Goal: Transaction & Acquisition: Obtain resource

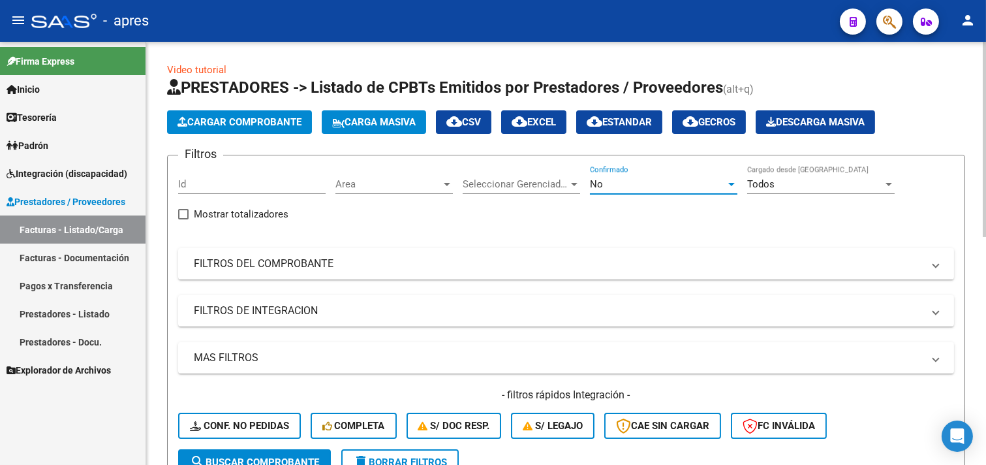
click at [630, 185] on div "No" at bounding box center [658, 184] width 136 height 12
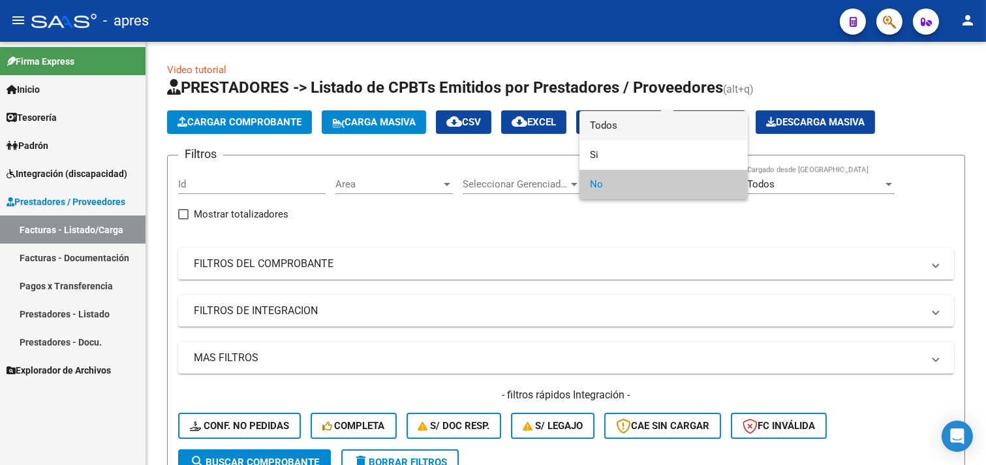
click at [629, 131] on span "Todos" at bounding box center [663, 125] width 147 height 29
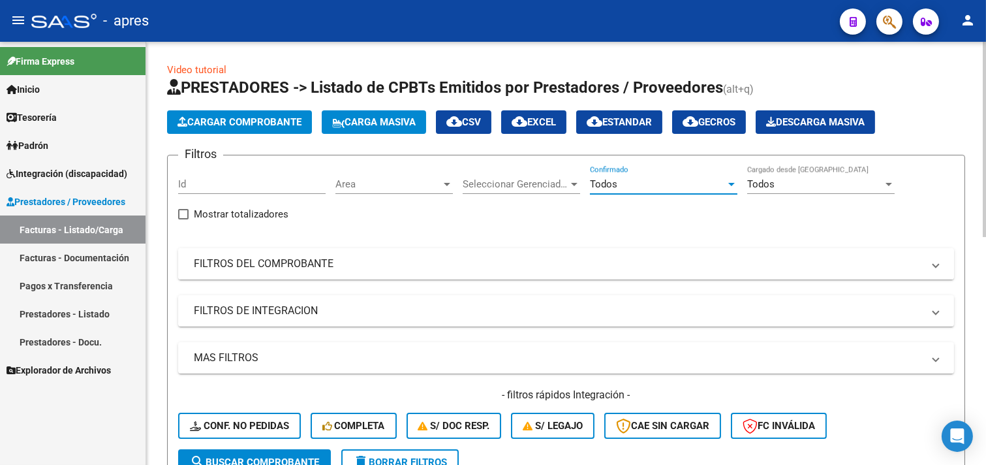
click at [268, 260] on mat-panel-title "FILTROS DEL COMPROBANTE" at bounding box center [558, 263] width 729 height 14
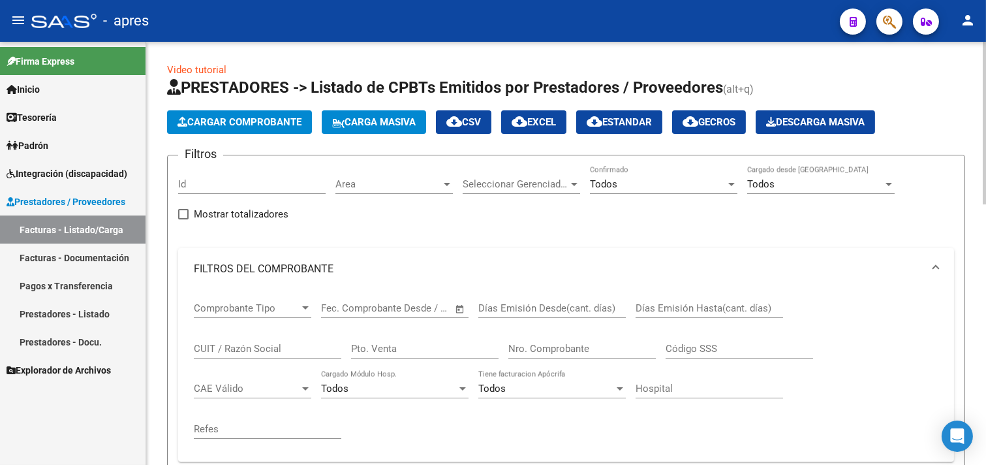
click at [415, 316] on div "Fecha inicio – Fecha fin Fec. Comprobante Desde / Hasta" at bounding box center [387, 304] width 132 height 28
click at [457, 304] on span "Open calendar" at bounding box center [459, 308] width 31 height 31
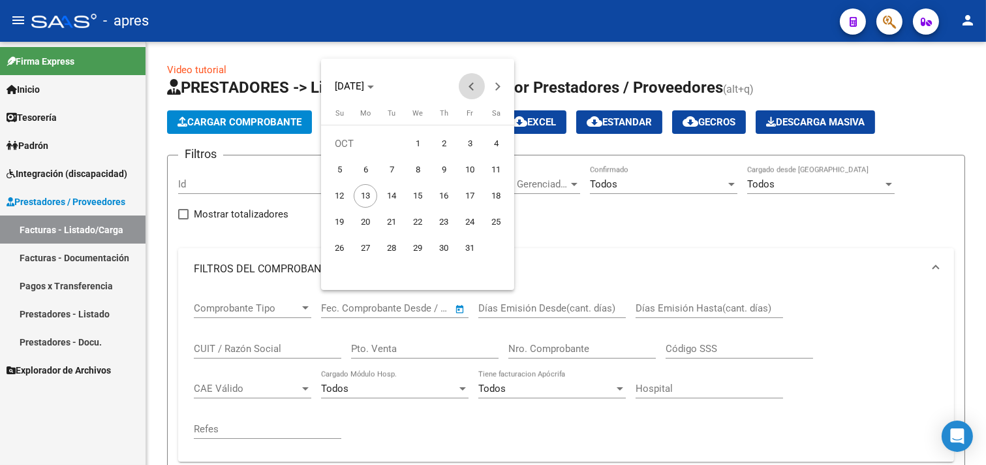
click at [461, 86] on span "Previous month" at bounding box center [472, 86] width 26 height 26
click at [356, 168] on span "1" at bounding box center [365, 169] width 23 height 23
type input "01/09/2025"
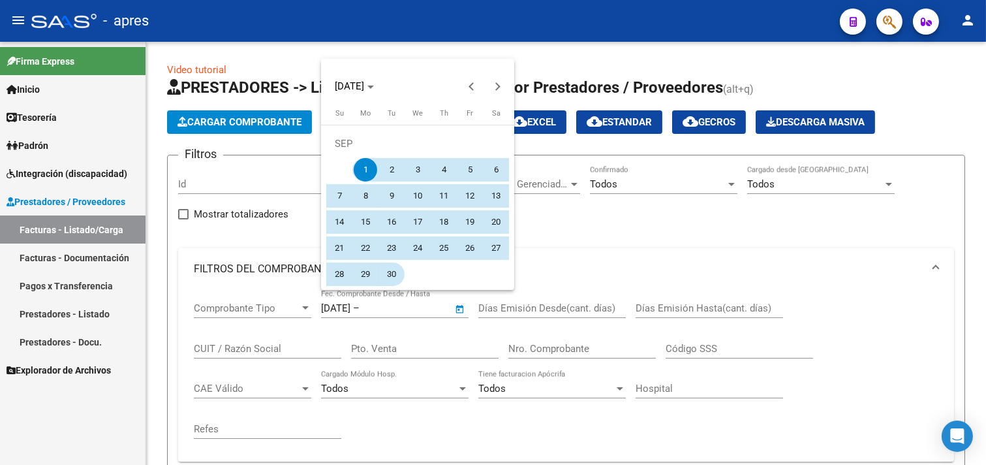
click at [388, 270] on span "30" at bounding box center [391, 273] width 23 height 23
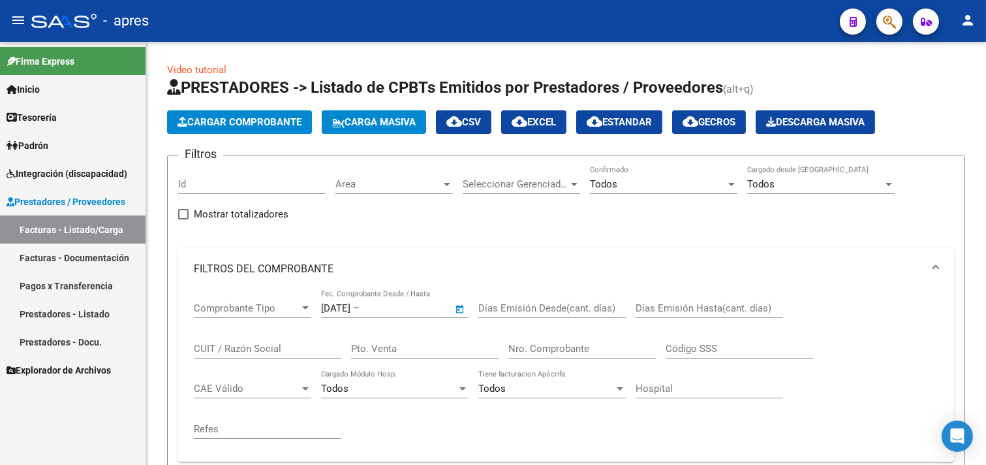
type input "30/09/2025"
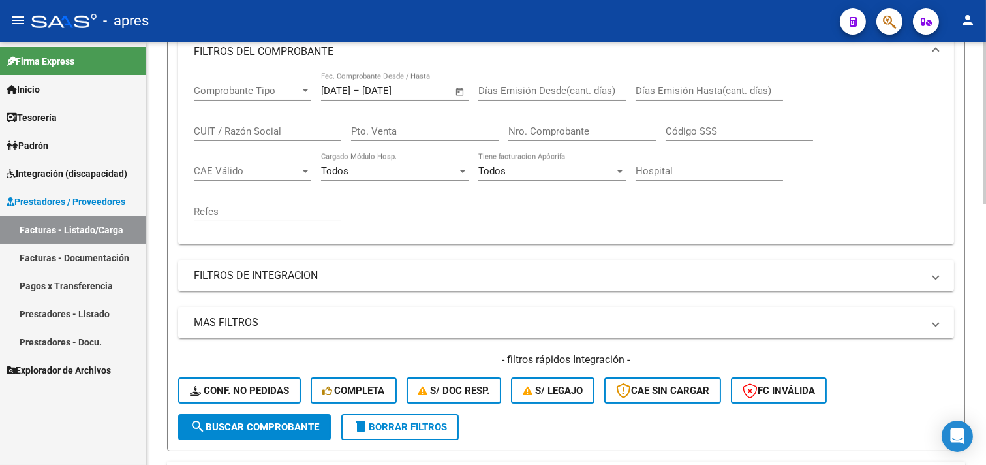
scroll to position [362, 0]
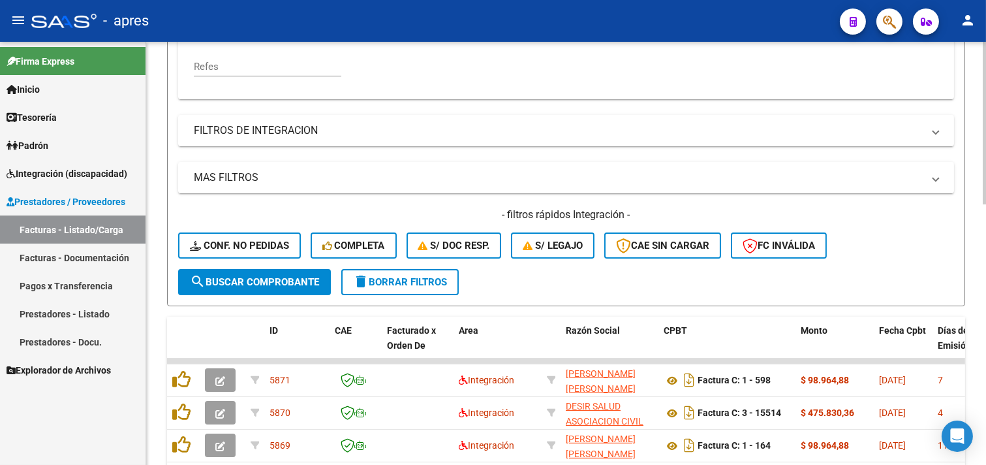
click at [263, 286] on span "search Buscar Comprobante" at bounding box center [254, 282] width 129 height 12
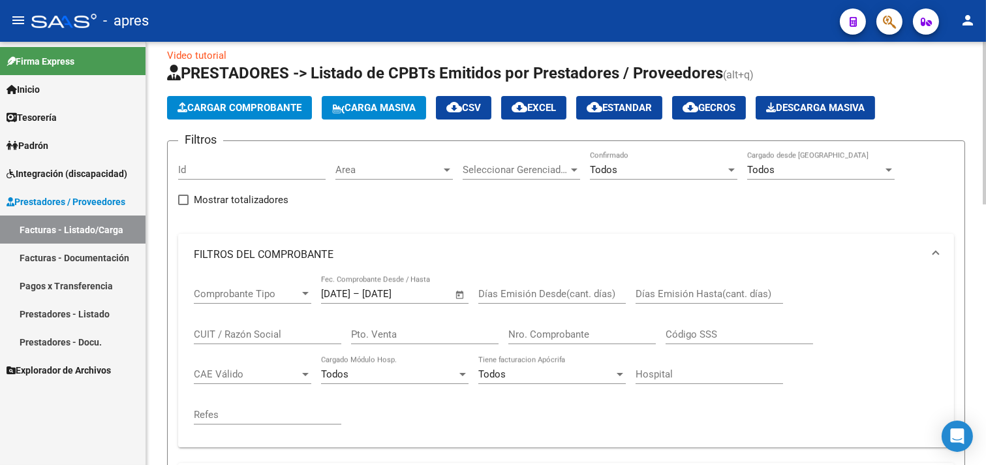
scroll to position [0, 0]
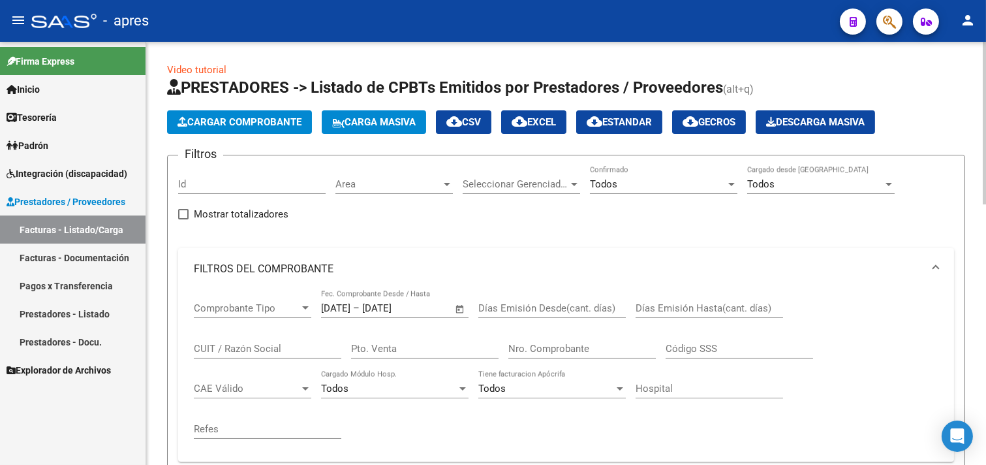
click at [481, 125] on span "cloud_download CSV" at bounding box center [463, 122] width 35 height 12
click at [50, 112] on span "Tesorería" at bounding box center [32, 117] width 50 height 14
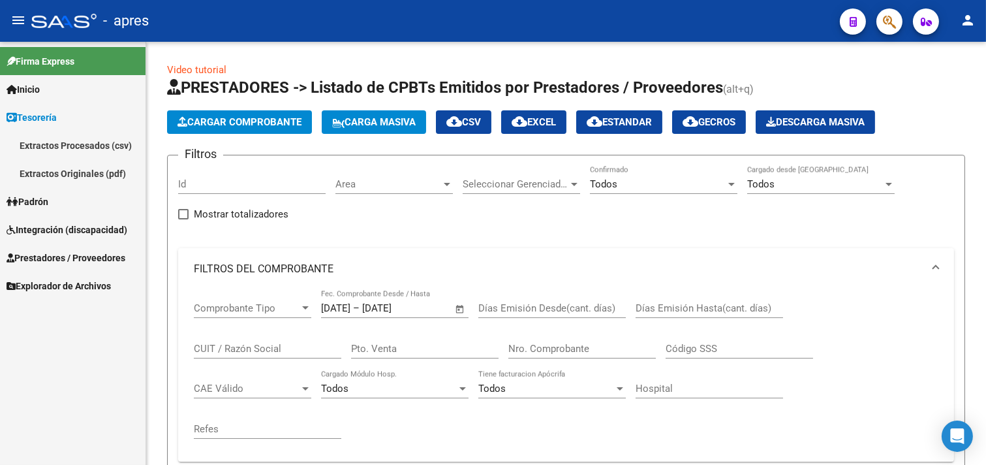
click at [44, 97] on link "Inicio" at bounding box center [73, 89] width 146 height 28
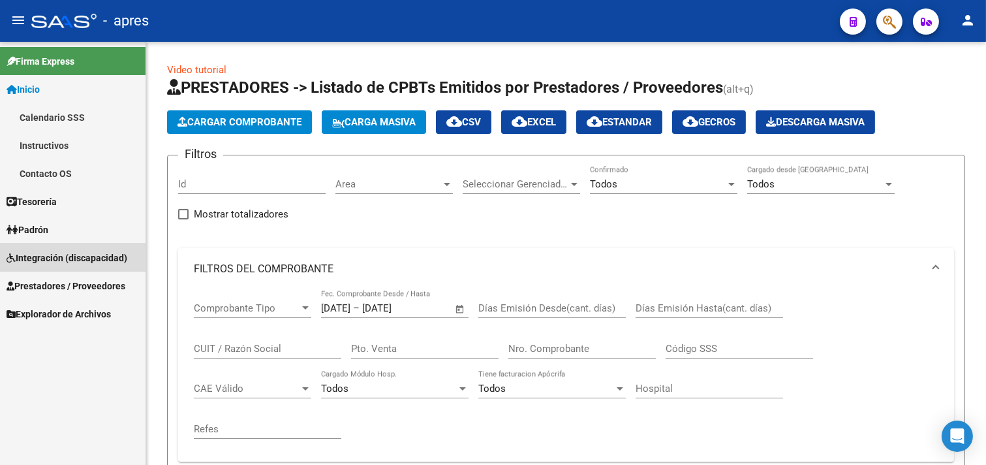
click at [43, 258] on span "Integración (discapacidad)" at bounding box center [67, 258] width 121 height 14
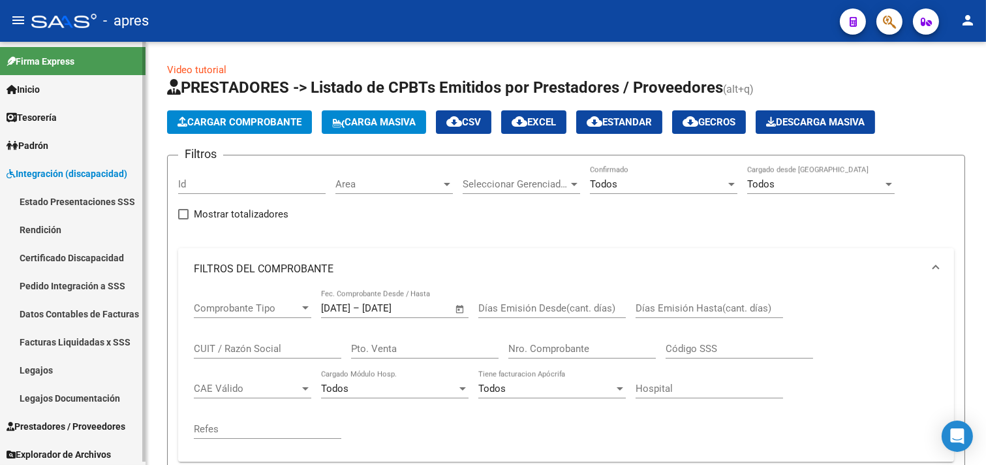
click at [54, 203] on link "Estado Presentaciones SSS" at bounding box center [73, 201] width 146 height 28
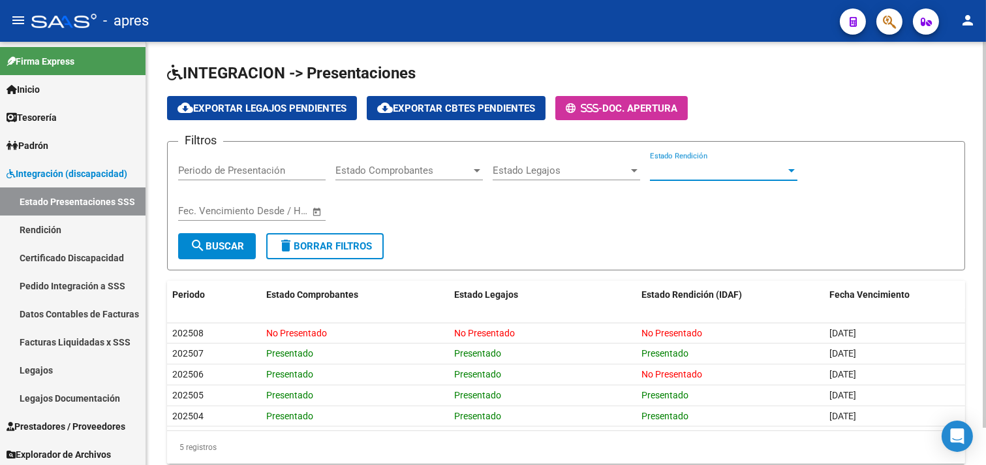
click at [666, 168] on span "Estado Rendición" at bounding box center [718, 170] width 136 height 12
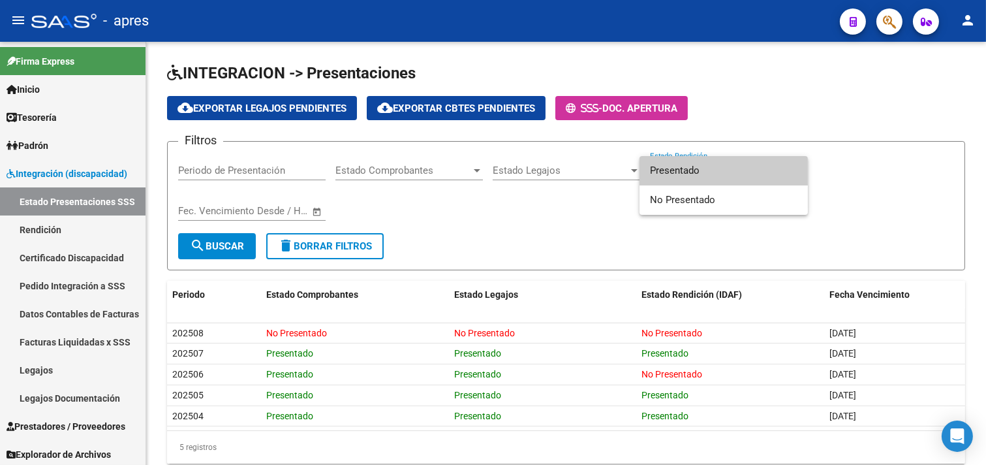
click at [578, 168] on div at bounding box center [493, 232] width 986 height 465
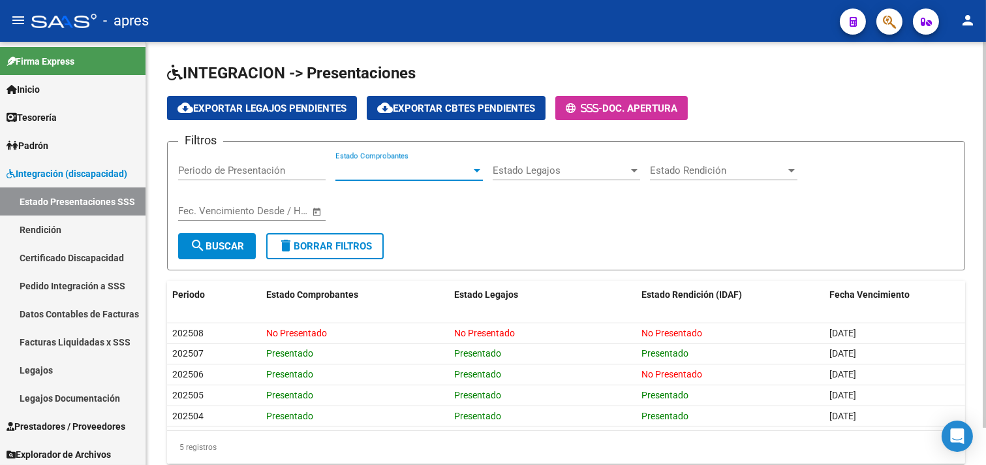
click at [416, 170] on span "Estado Comprobantes" at bounding box center [403, 170] width 136 height 12
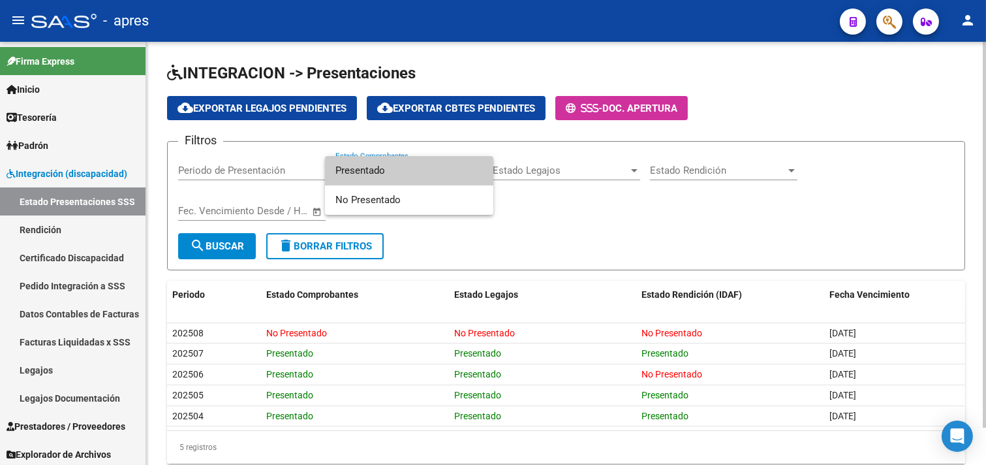
click at [416, 170] on span "Presentado" at bounding box center [408, 170] width 147 height 29
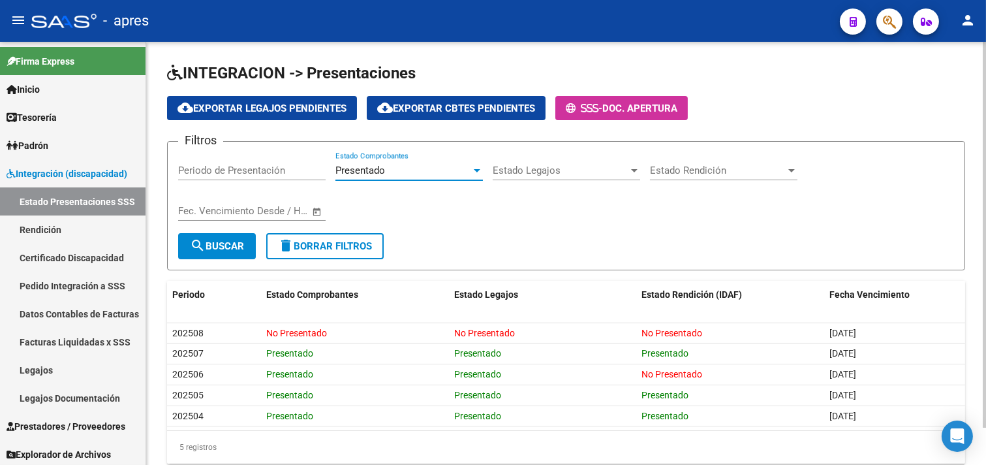
click at [215, 173] on input "Periodo de Presentación" at bounding box center [251, 170] width 147 height 12
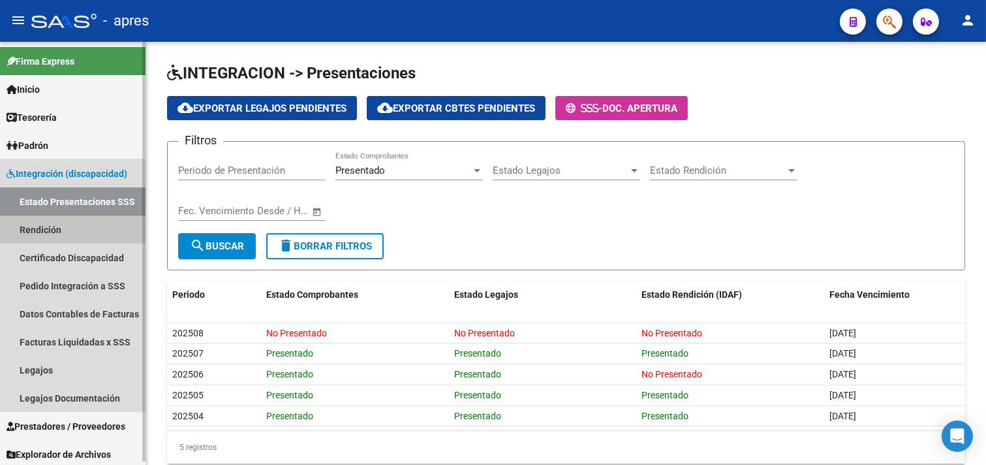
click at [46, 222] on link "Rendición" at bounding box center [73, 229] width 146 height 28
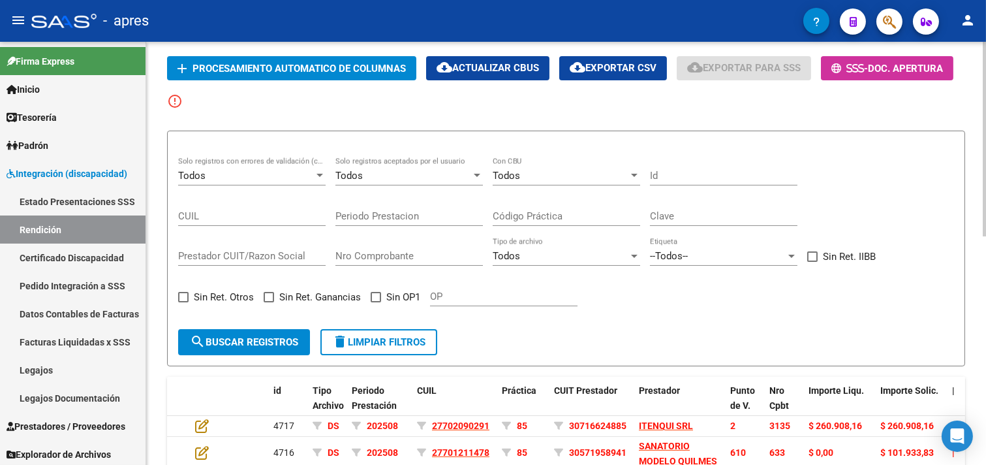
scroll to position [145, 0]
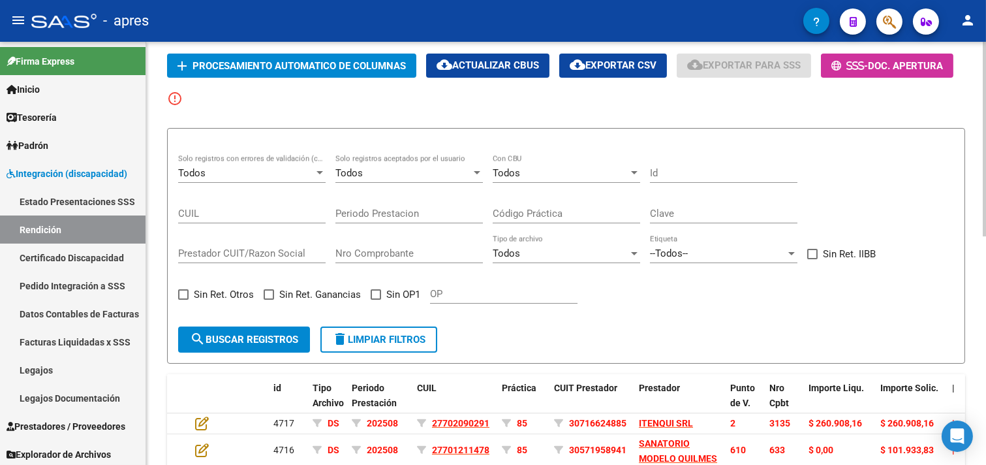
click at [314, 170] on div "Todos" at bounding box center [246, 173] width 136 height 12
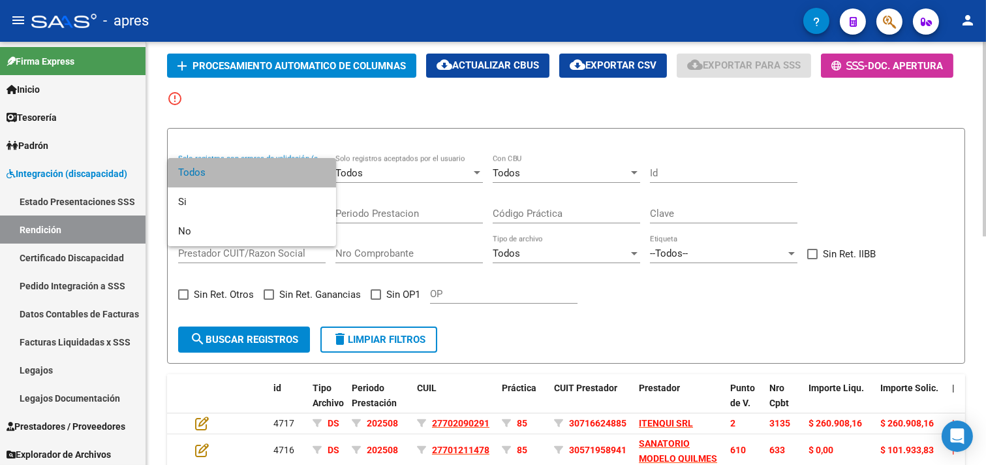
click at [314, 170] on span "Todos" at bounding box center [251, 172] width 147 height 29
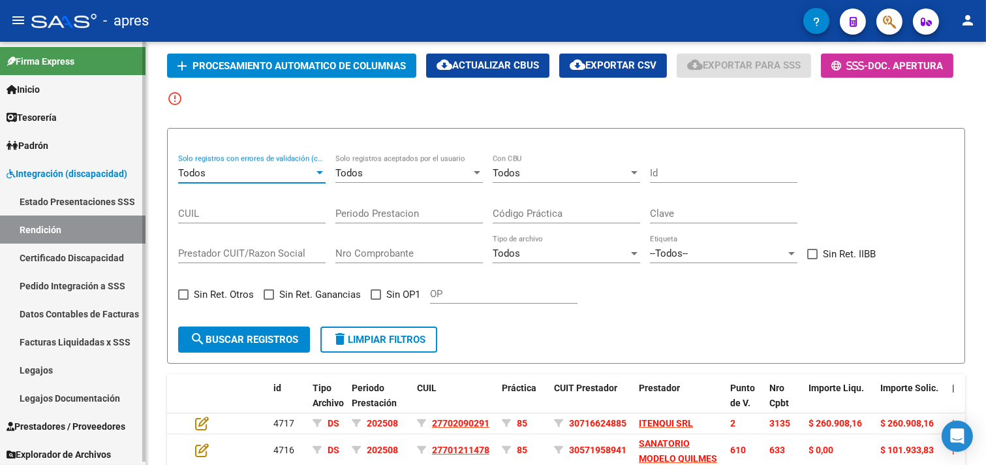
scroll to position [3, 0]
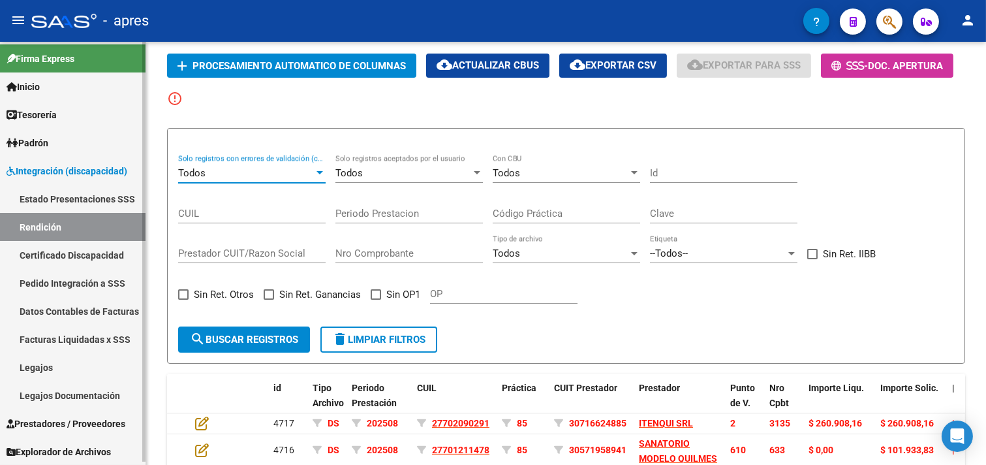
click at [24, 170] on span "Integración (discapacidad)" at bounding box center [67, 171] width 121 height 14
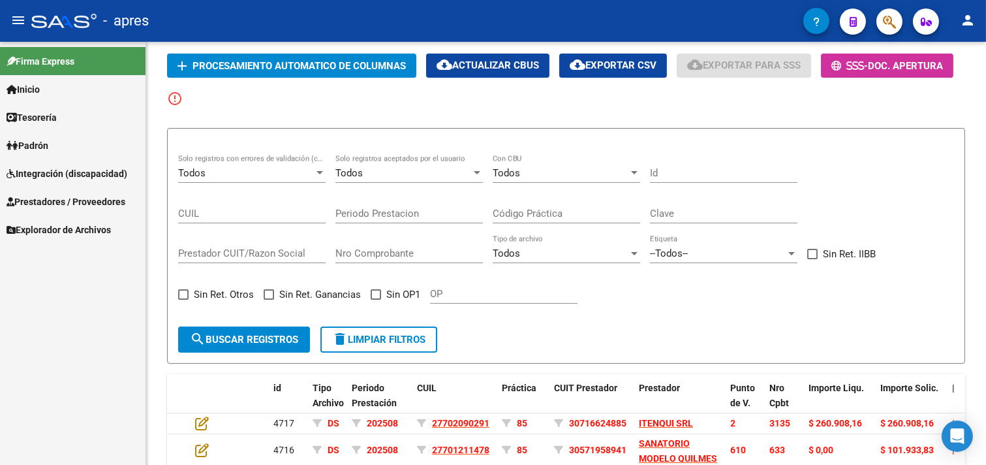
scroll to position [0, 0]
click at [48, 198] on span "Prestadores / Proveedores" at bounding box center [66, 201] width 119 height 14
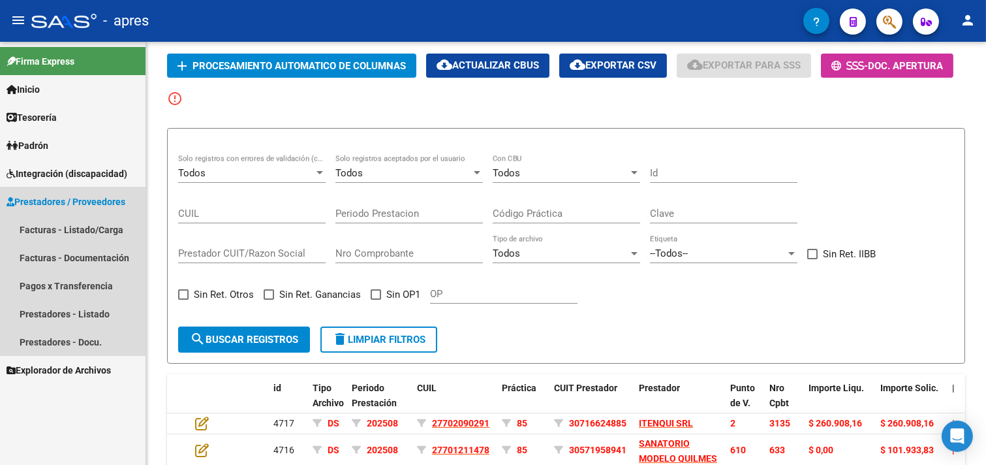
click at [48, 198] on span "Prestadores / Proveedores" at bounding box center [66, 201] width 119 height 14
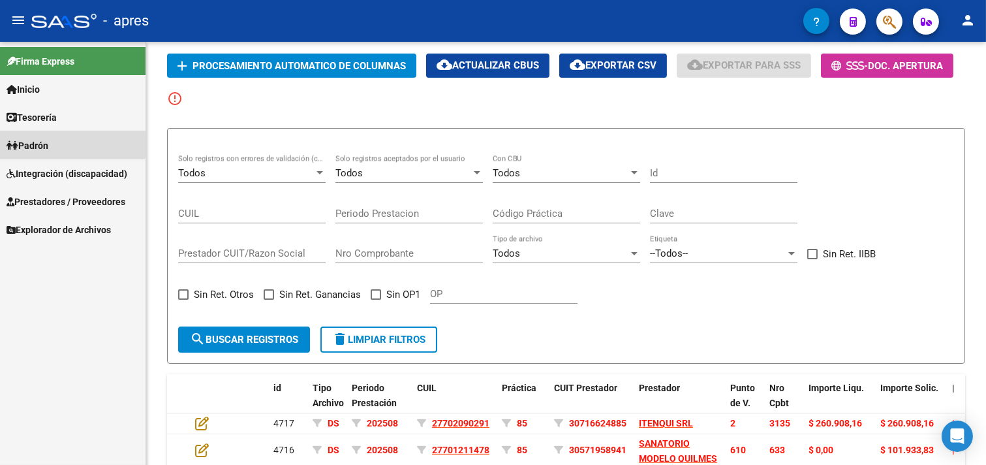
click at [29, 144] on span "Padrón" at bounding box center [28, 145] width 42 height 14
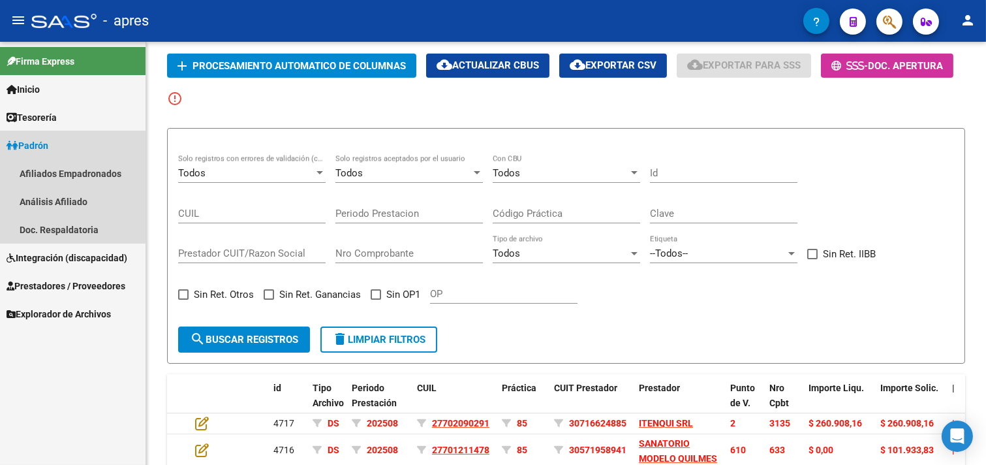
click at [29, 144] on span "Padrón" at bounding box center [28, 145] width 42 height 14
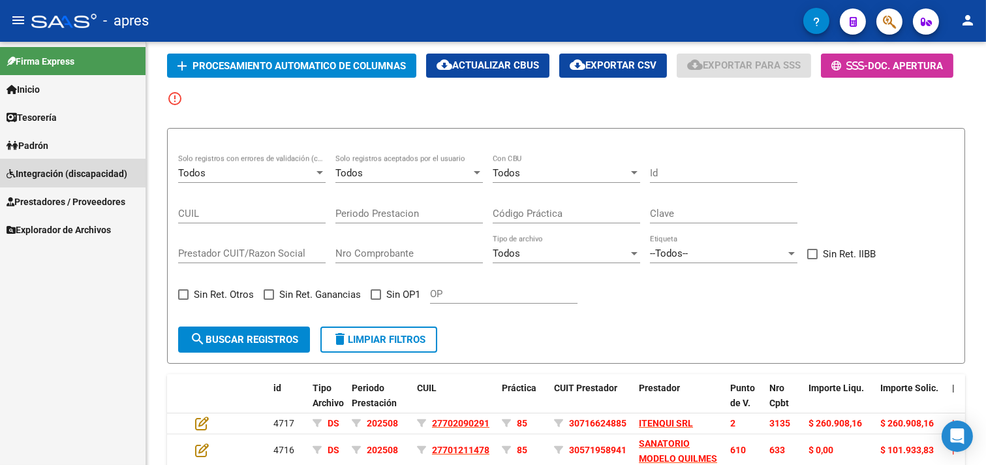
click at [47, 174] on span "Integración (discapacidad)" at bounding box center [67, 173] width 121 height 14
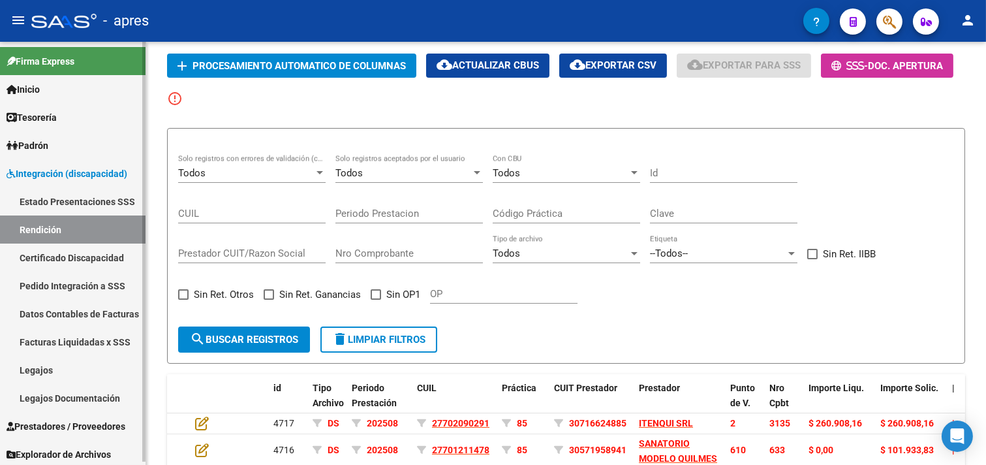
click at [40, 89] on span "Inicio" at bounding box center [23, 89] width 33 height 14
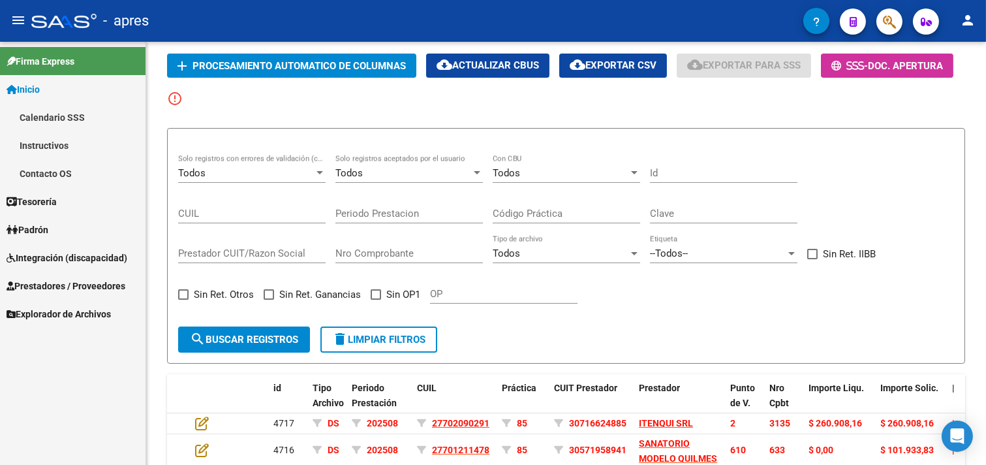
click at [40, 89] on span "Inicio" at bounding box center [23, 89] width 33 height 14
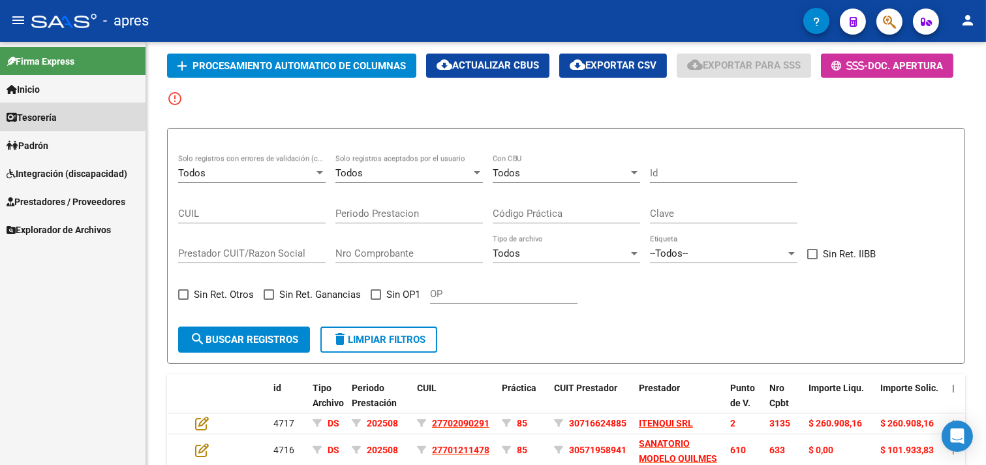
click at [50, 114] on span "Tesorería" at bounding box center [32, 117] width 50 height 14
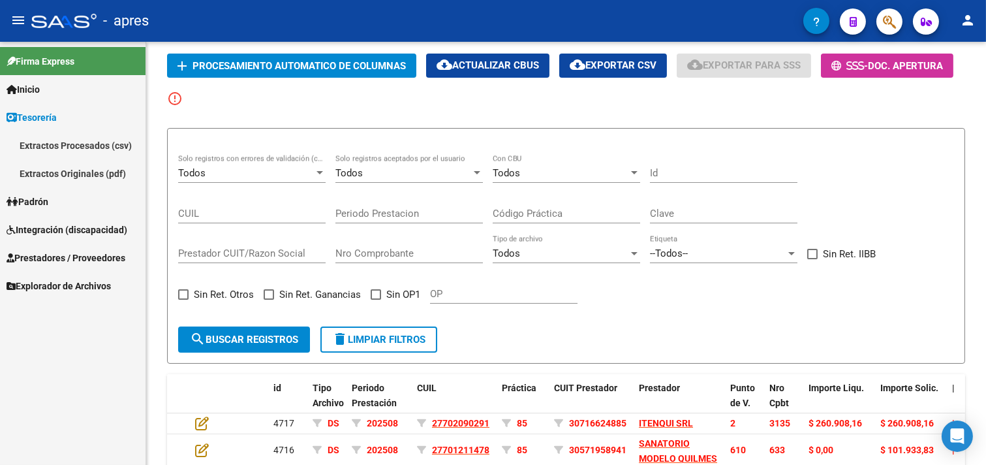
click at [50, 114] on span "Tesorería" at bounding box center [32, 117] width 50 height 14
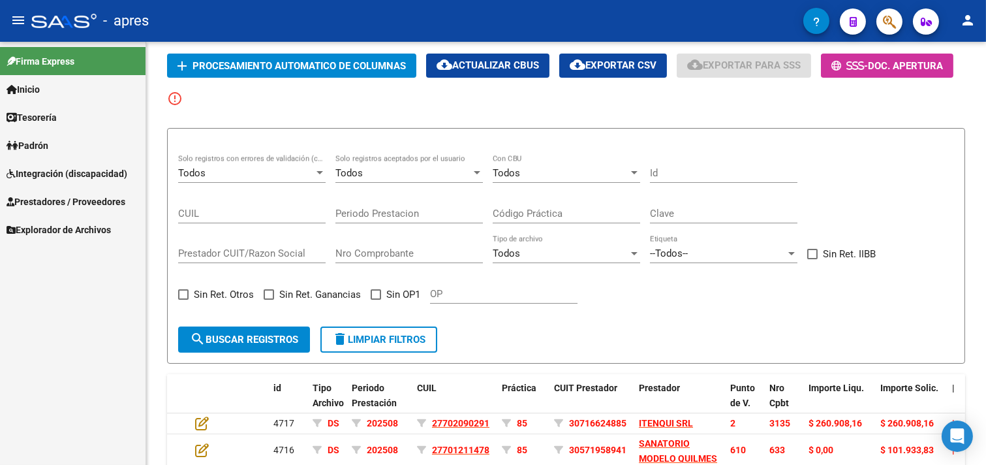
click at [40, 140] on span "Padrón" at bounding box center [28, 145] width 42 height 14
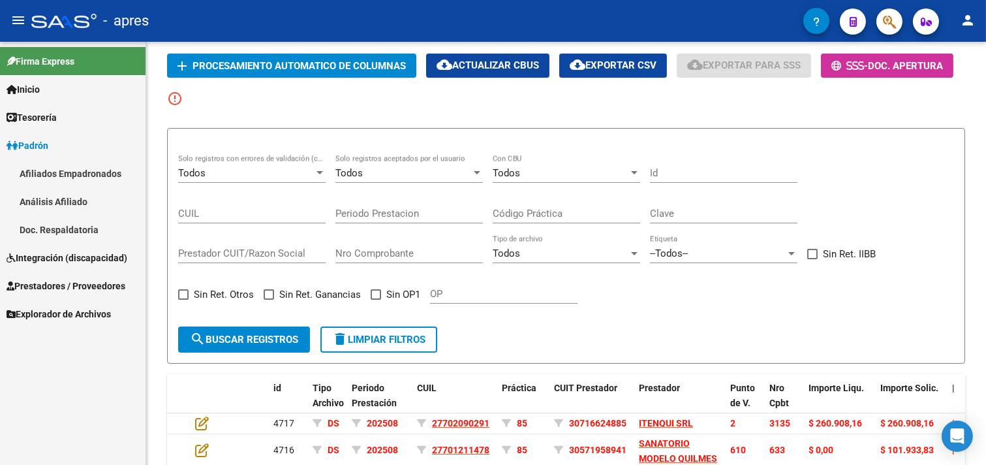
click at [40, 140] on span "Padrón" at bounding box center [28, 145] width 42 height 14
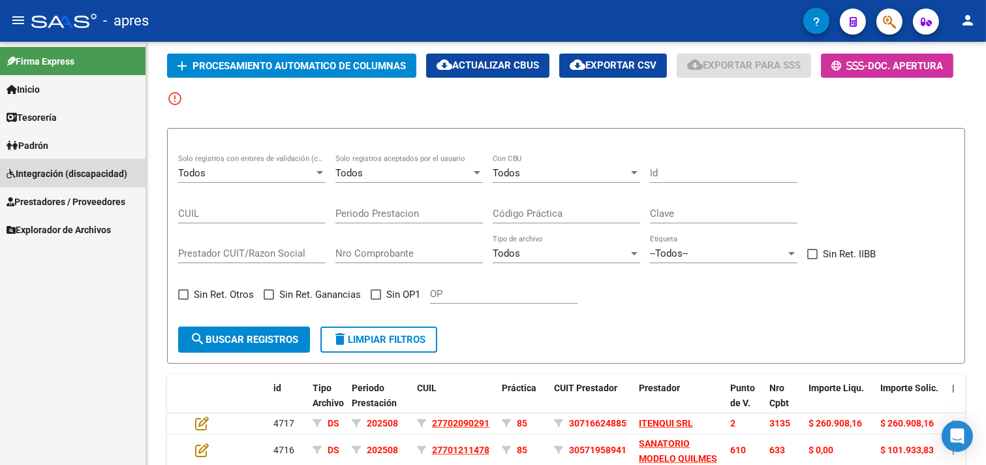
click at [35, 170] on span "Integración (discapacidad)" at bounding box center [67, 173] width 121 height 14
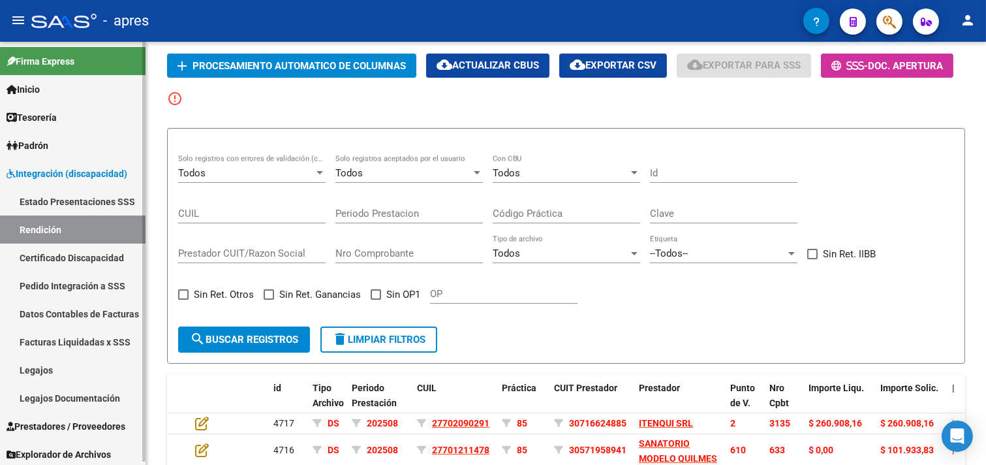
scroll to position [3, 0]
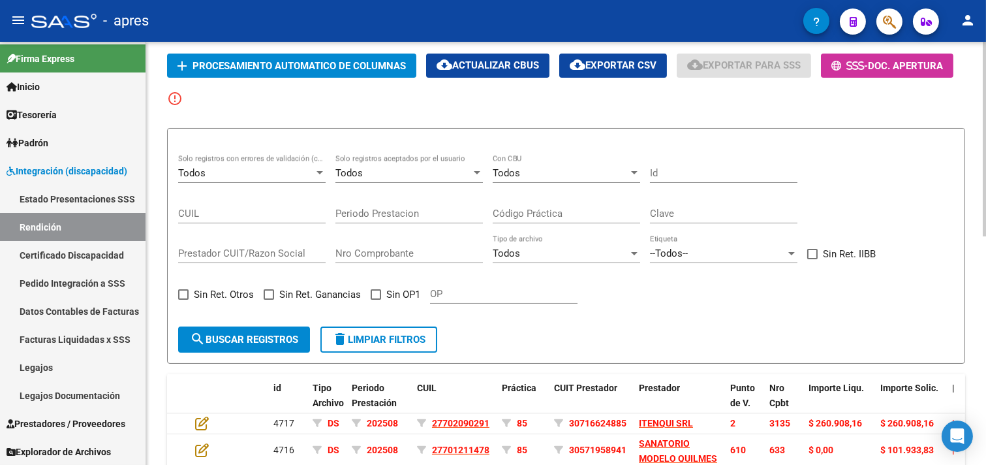
click at [409, 178] on div "Todos" at bounding box center [403, 173] width 136 height 12
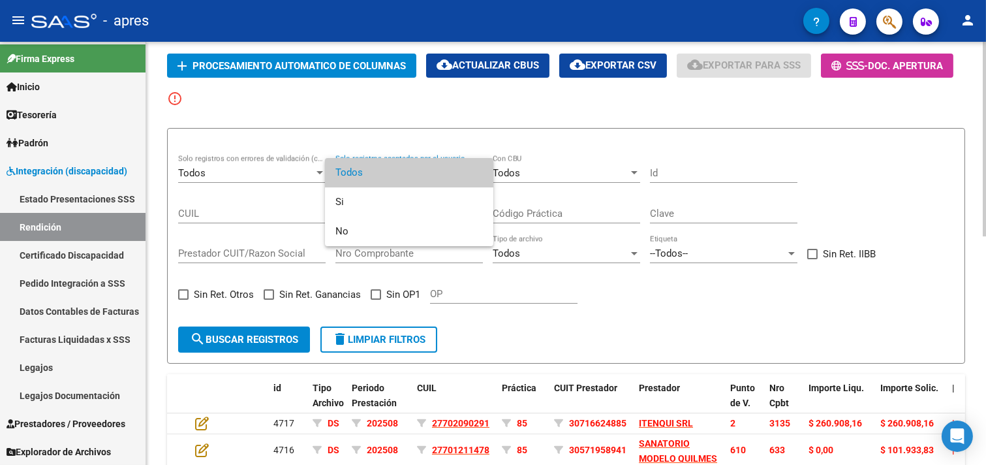
click at [409, 178] on span "Todos" at bounding box center [408, 172] width 147 height 29
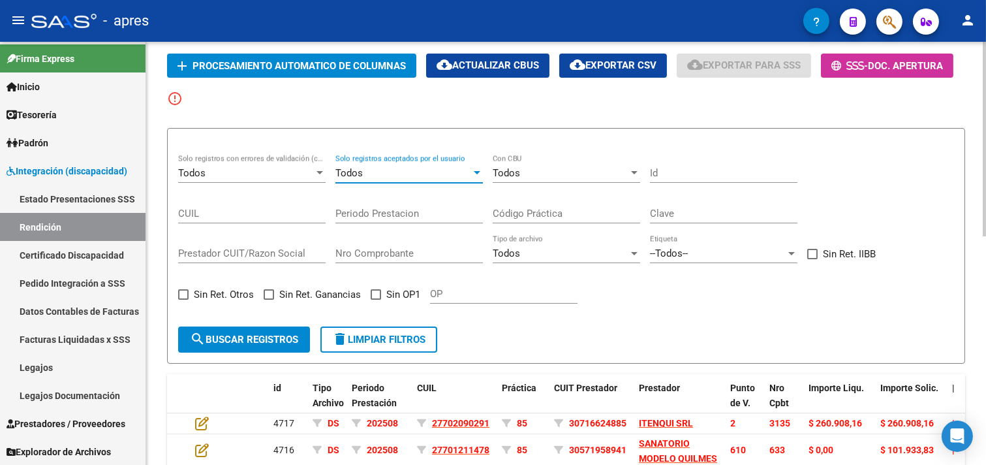
click at [211, 184] on div "Todos Solo registros con errores de validación (control 623 instructivo de rend…" at bounding box center [251, 175] width 147 height 40
click at [211, 181] on div "Todos Solo registros con errores de validación (control 623 instructivo de rend…" at bounding box center [251, 169] width 147 height 28
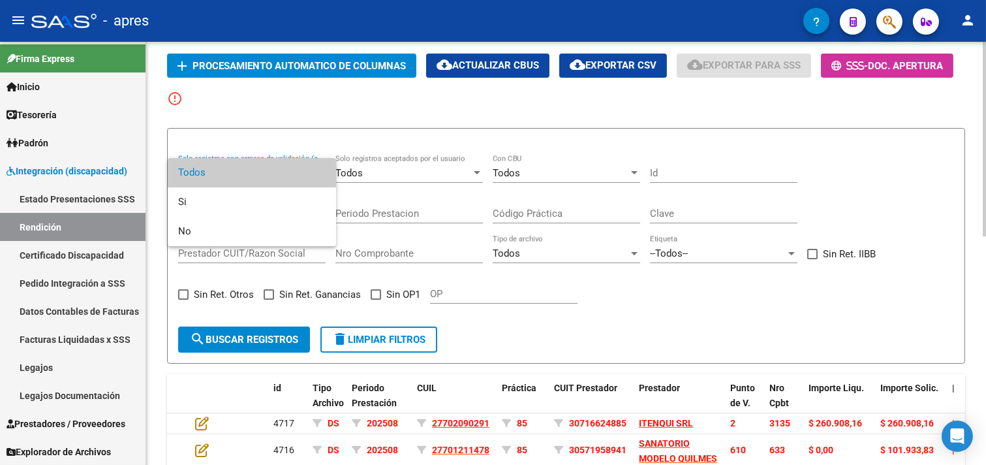
click at [211, 181] on span "Todos" at bounding box center [251, 172] width 147 height 29
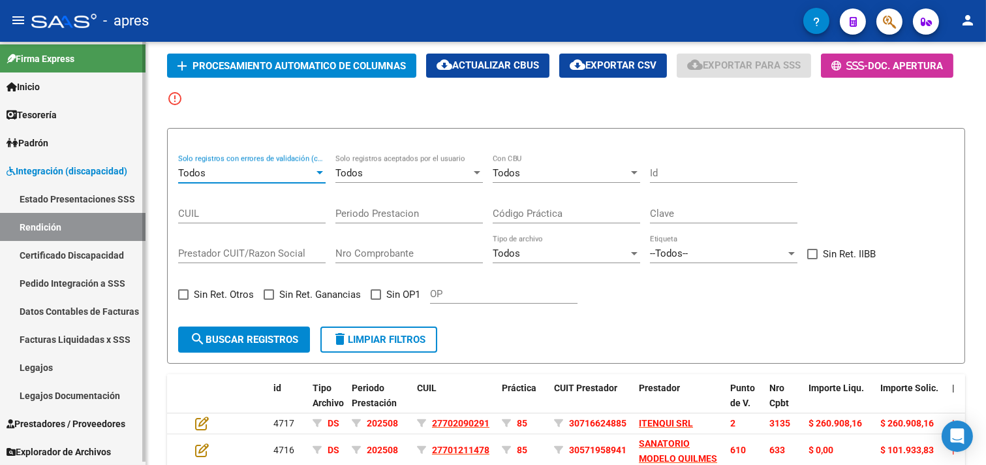
click at [57, 116] on span "Tesorería" at bounding box center [32, 115] width 50 height 14
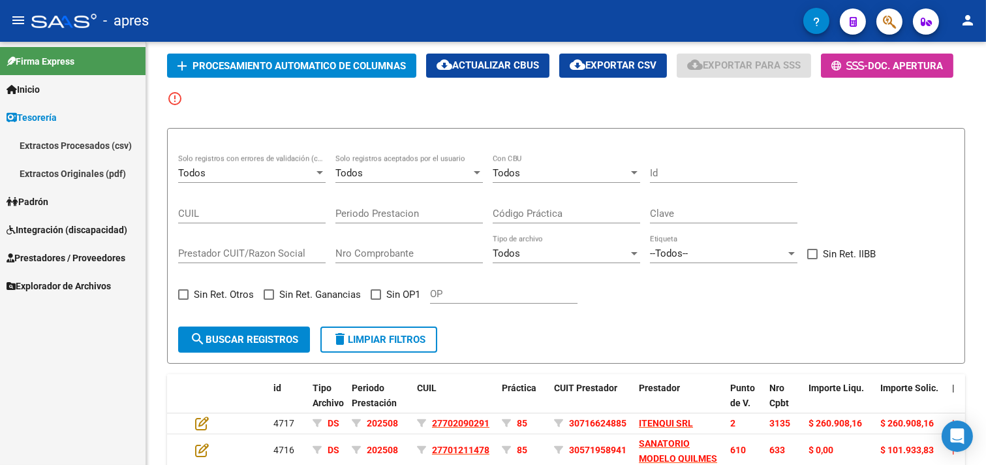
scroll to position [0, 0]
click at [57, 116] on span "Tesorería" at bounding box center [32, 117] width 50 height 14
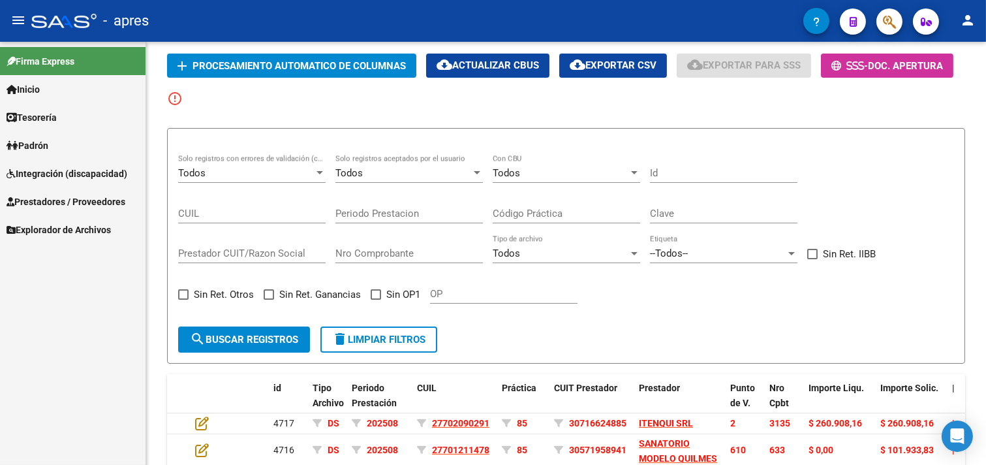
click at [53, 175] on span "Integración (discapacidad)" at bounding box center [67, 173] width 121 height 14
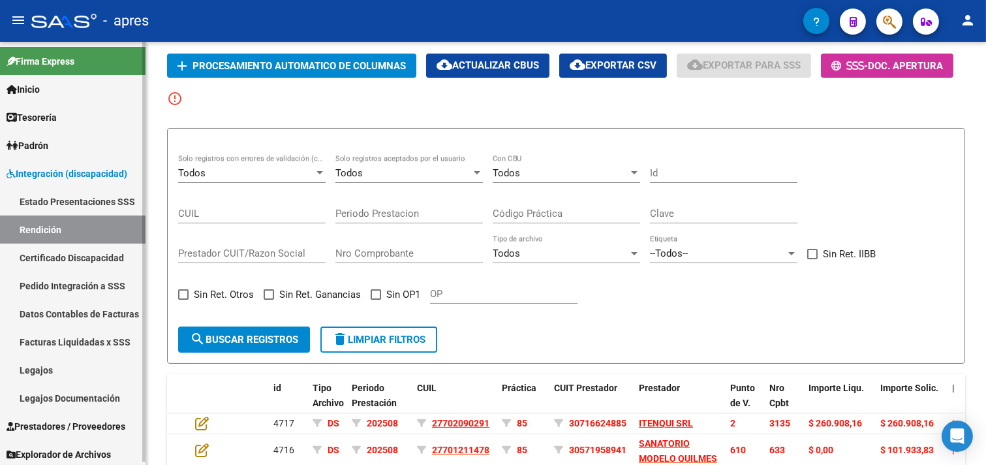
click at [95, 288] on link "Pedido Integración a SSS" at bounding box center [73, 285] width 146 height 28
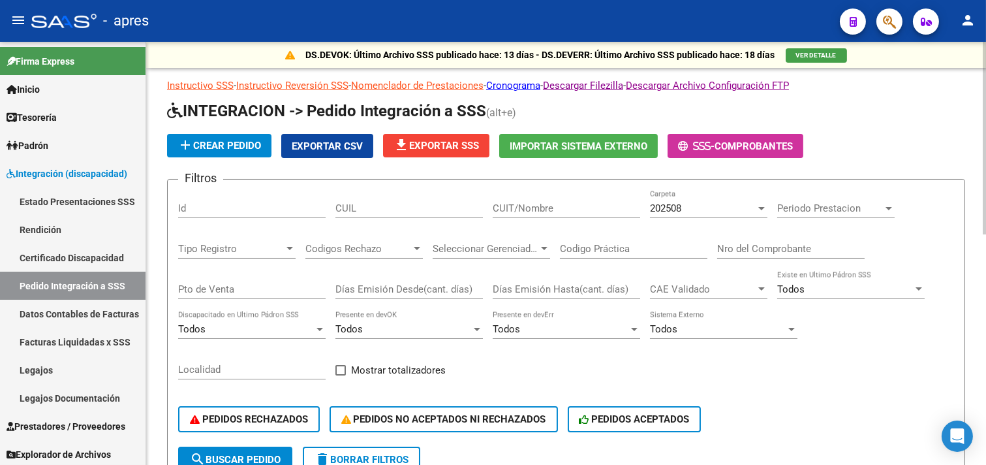
click at [697, 215] on div "202508 Carpeta" at bounding box center [708, 204] width 117 height 28
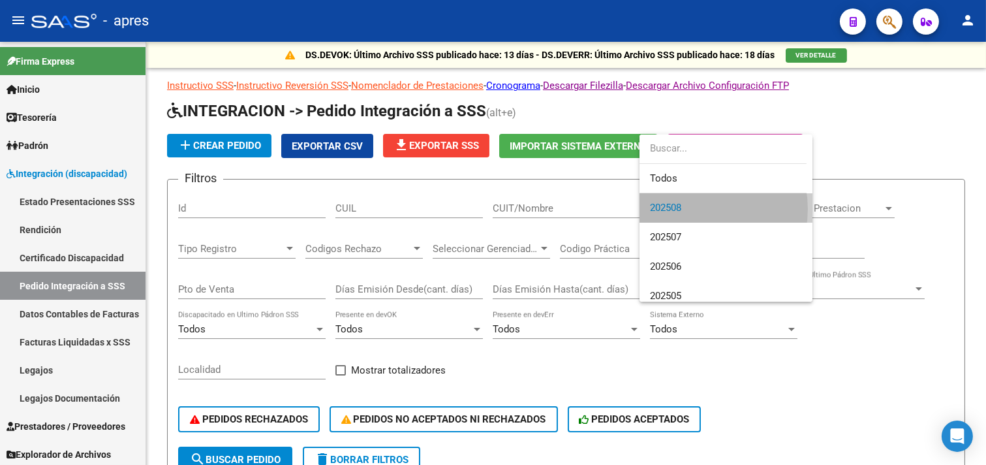
click at [694, 209] on span "202508" at bounding box center [726, 207] width 152 height 29
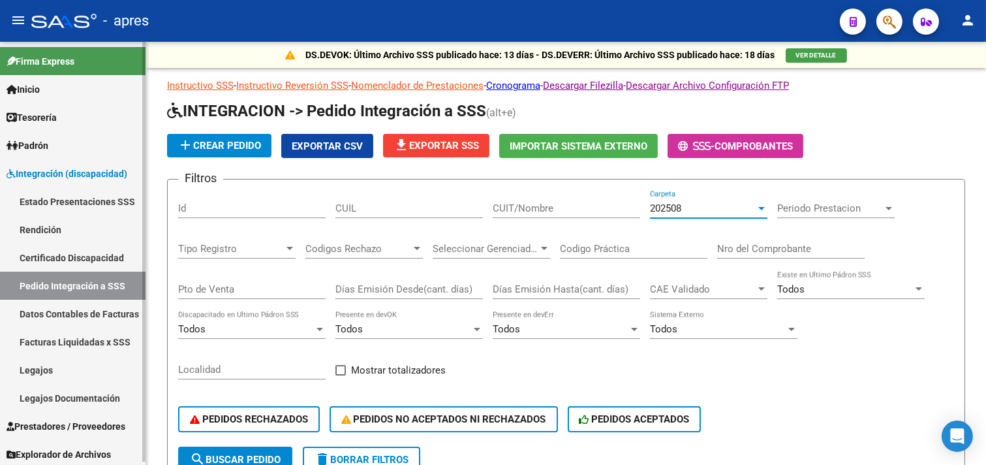
click at [46, 176] on span "Integración (discapacidad)" at bounding box center [67, 173] width 121 height 14
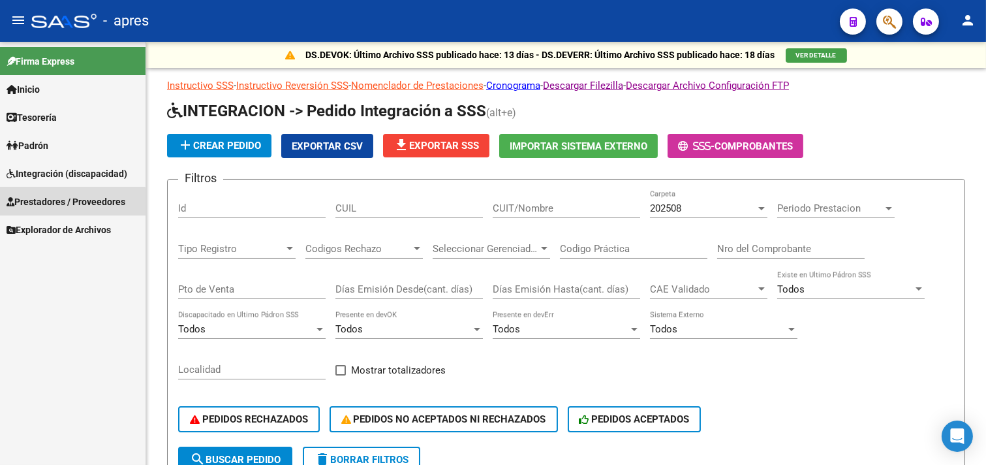
click at [54, 203] on span "Prestadores / Proveedores" at bounding box center [66, 201] width 119 height 14
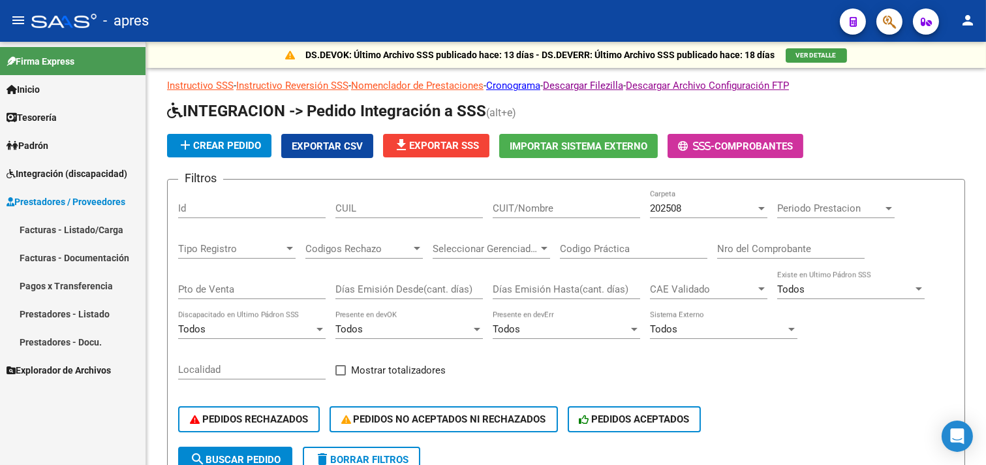
click at [60, 84] on link "Inicio" at bounding box center [73, 89] width 146 height 28
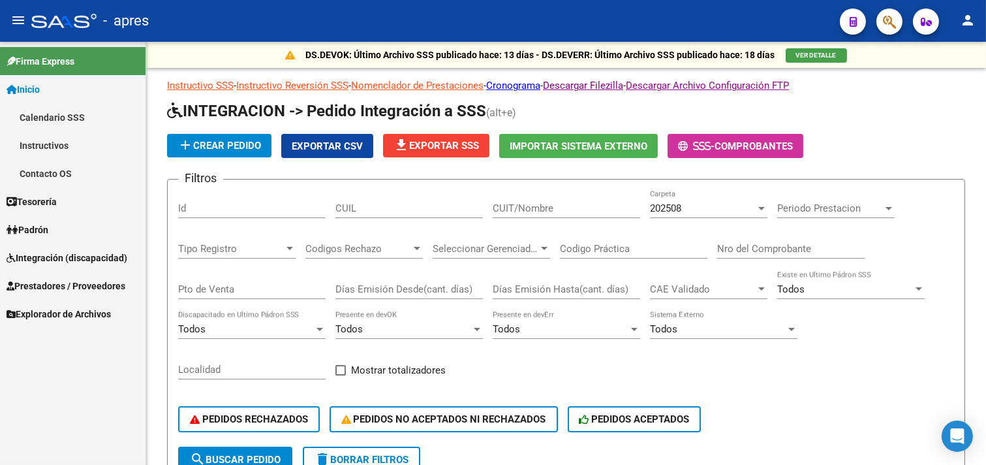
click at [31, 256] on span "Integración (discapacidad)" at bounding box center [67, 258] width 121 height 14
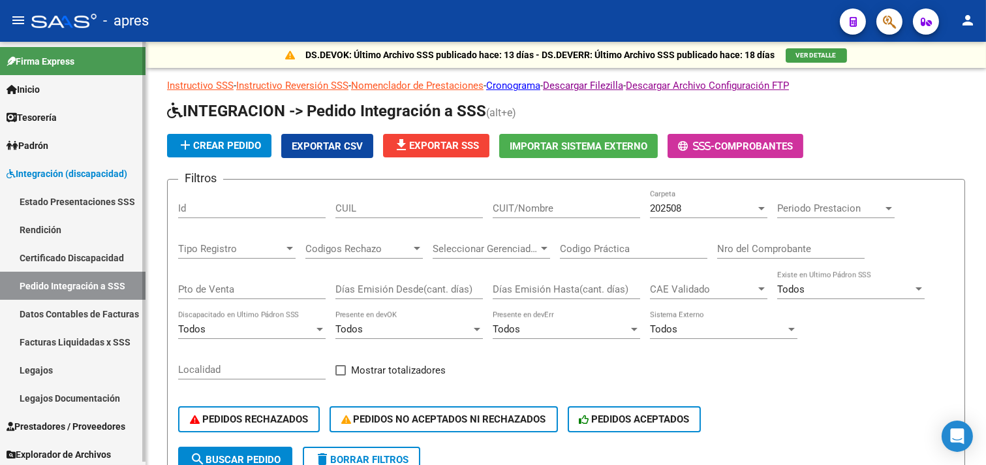
click at [55, 166] on span "Integración (discapacidad)" at bounding box center [67, 173] width 121 height 14
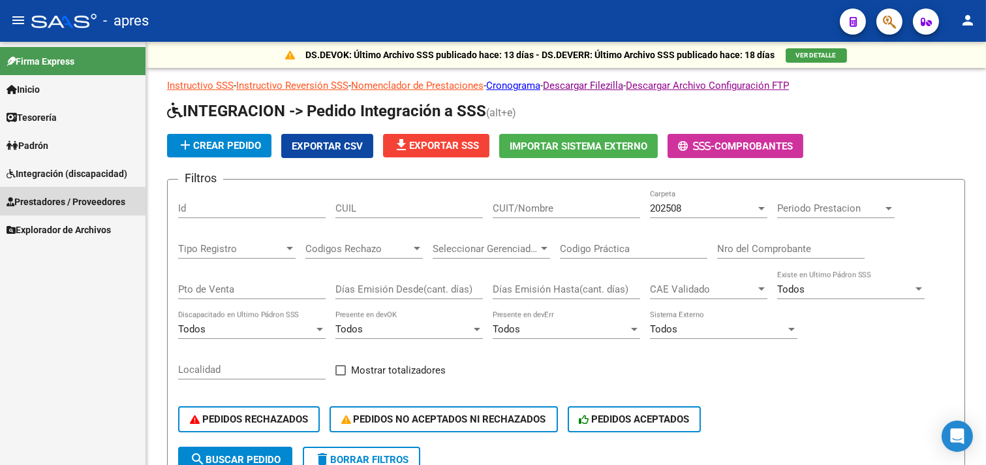
click at [53, 204] on span "Prestadores / Proveedores" at bounding box center [66, 201] width 119 height 14
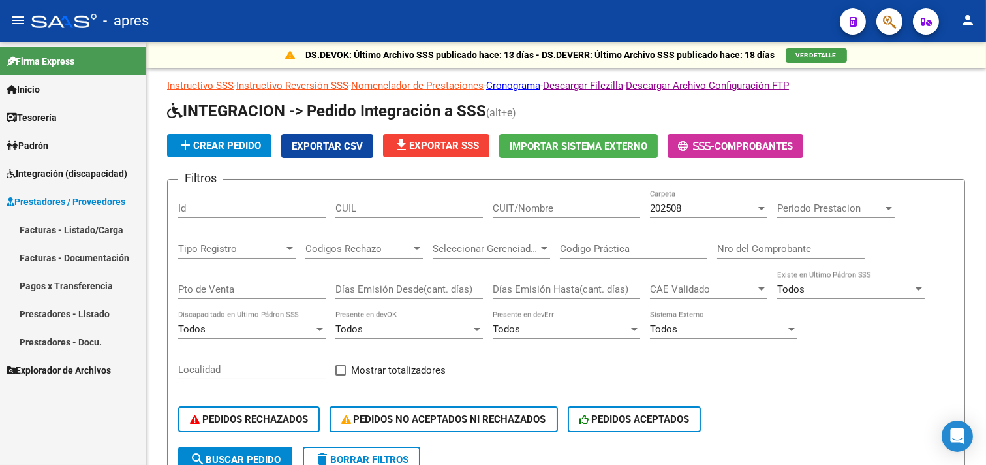
click at [72, 224] on link "Facturas - Listado/Carga" at bounding box center [73, 229] width 146 height 28
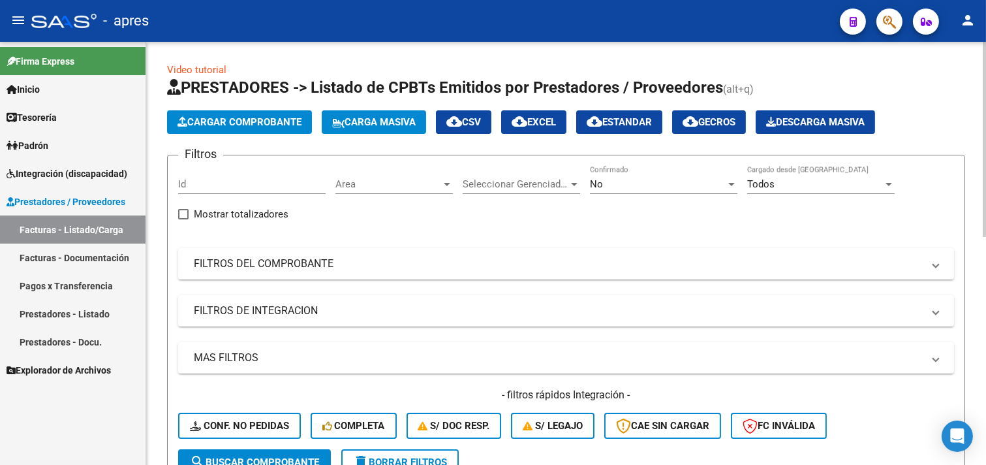
click at [598, 191] on div "No Confirmado" at bounding box center [663, 180] width 147 height 28
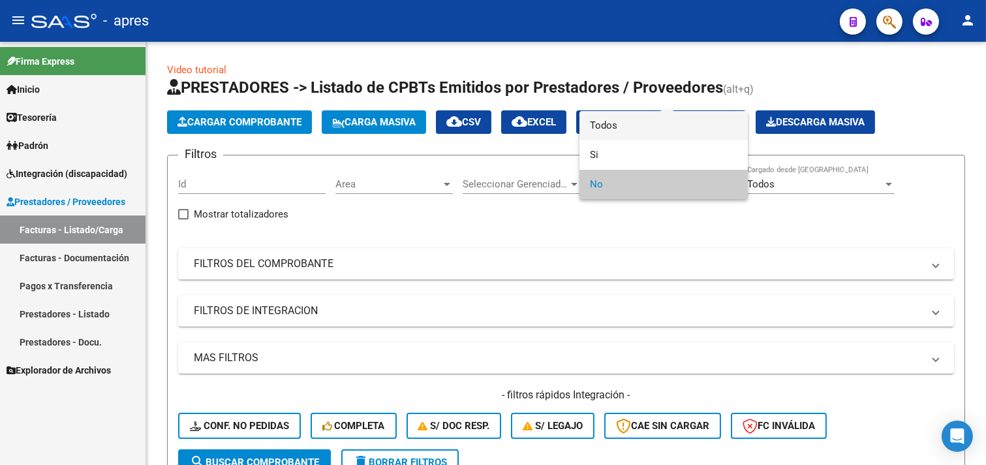
click at [624, 131] on span "Todos" at bounding box center [663, 125] width 147 height 29
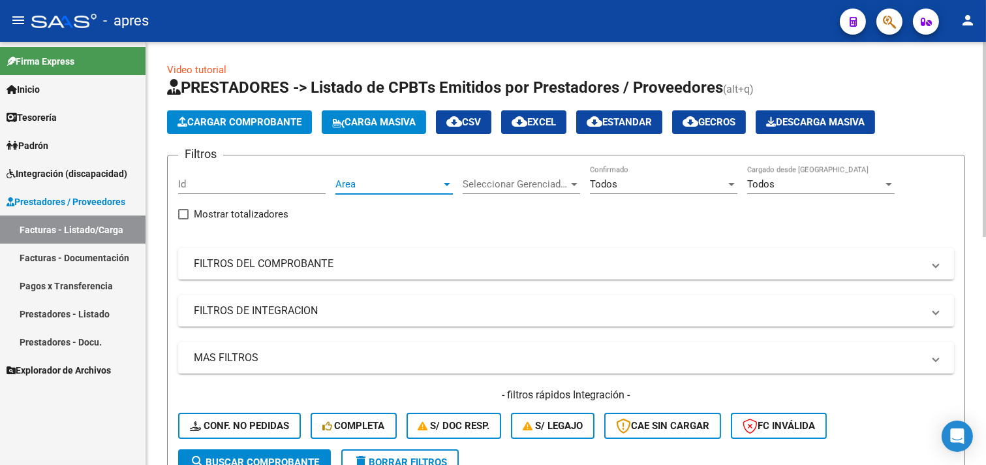
click at [420, 183] on span "Area" at bounding box center [388, 184] width 106 height 12
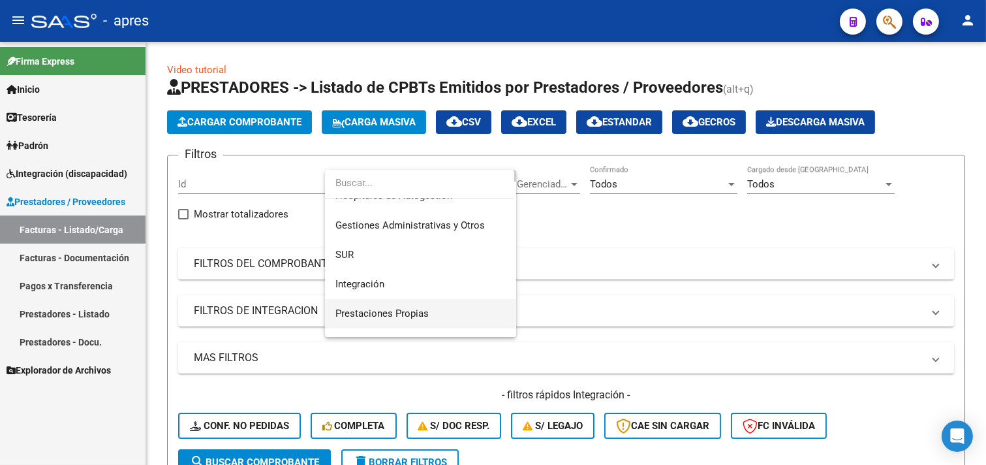
scroll to position [72, 0]
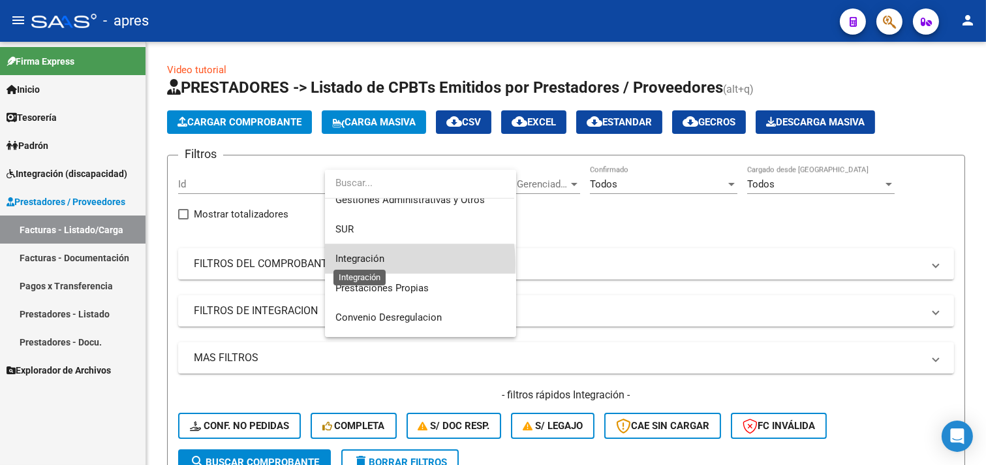
click at [373, 264] on span "Integración" at bounding box center [359, 259] width 49 height 12
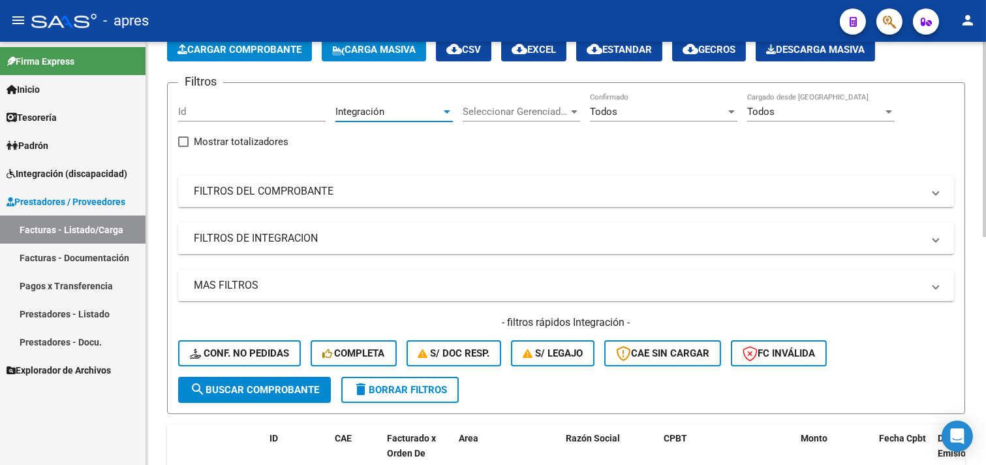
click at [341, 183] on mat-expansion-panel-header "FILTROS DEL COMPROBANTE" at bounding box center [566, 191] width 776 height 31
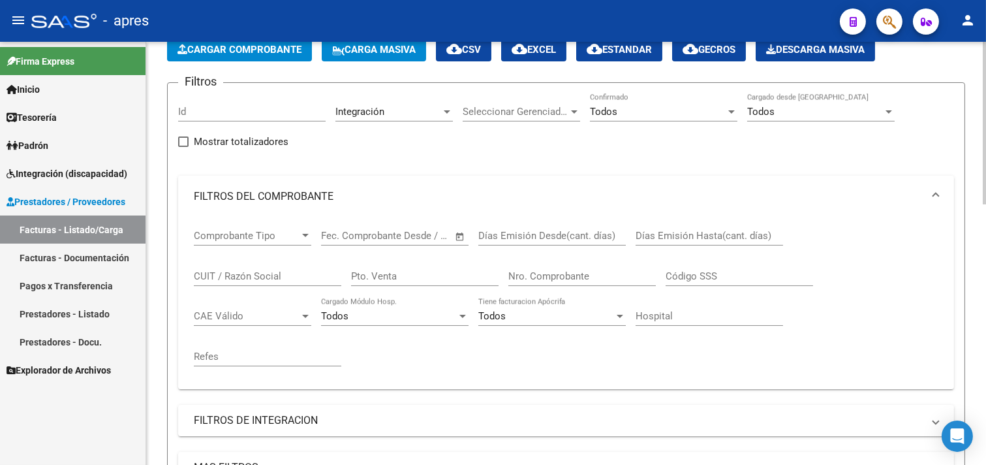
click at [382, 235] on span "–" at bounding box center [380, 236] width 7 height 12
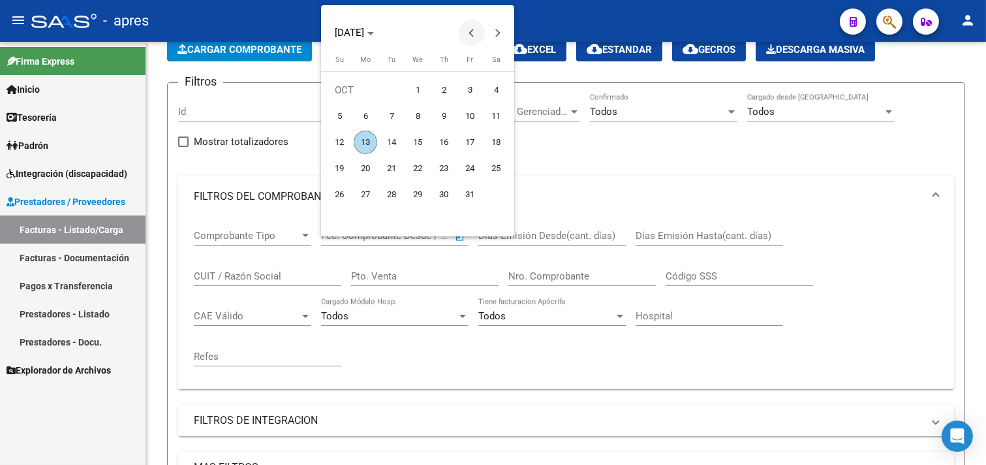
click at [470, 37] on span "Previous month" at bounding box center [472, 33] width 26 height 26
click at [367, 114] on span "1" at bounding box center [365, 115] width 23 height 23
type input "01/09/2025"
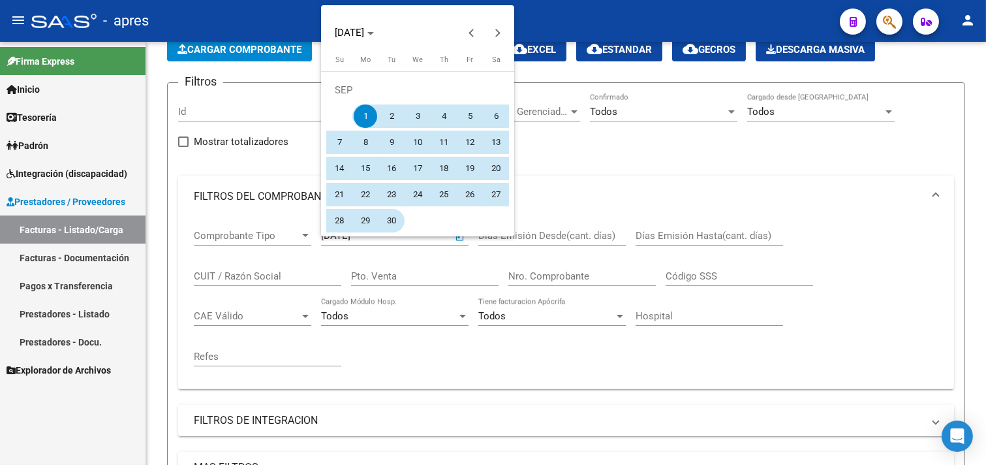
click at [396, 226] on span "30" at bounding box center [391, 220] width 23 height 23
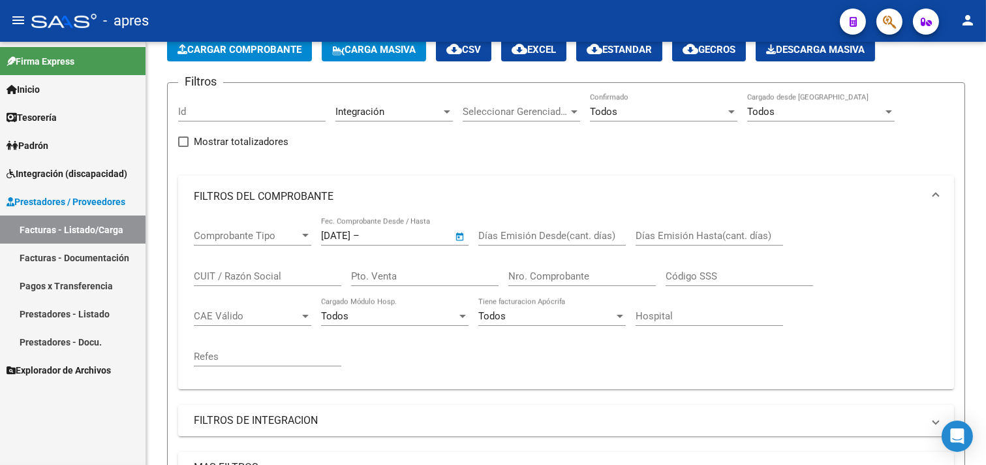
type input "30/09/2025"
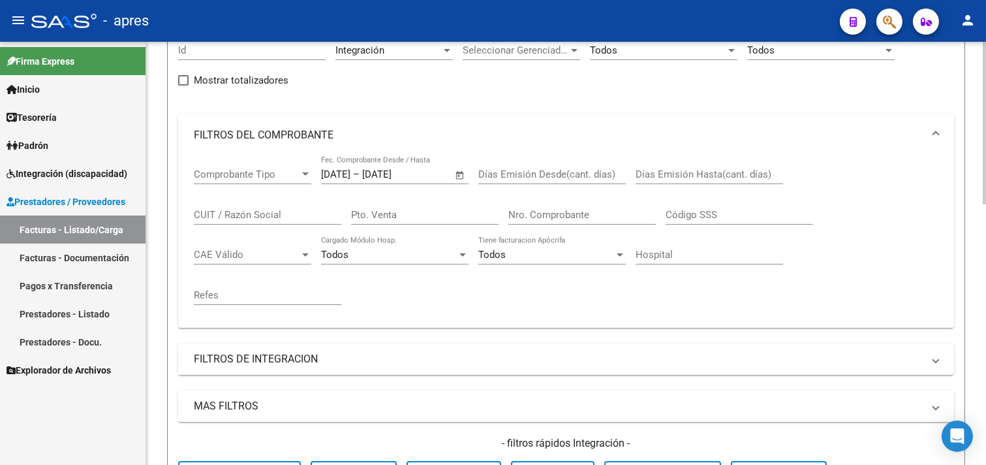
scroll to position [217, 0]
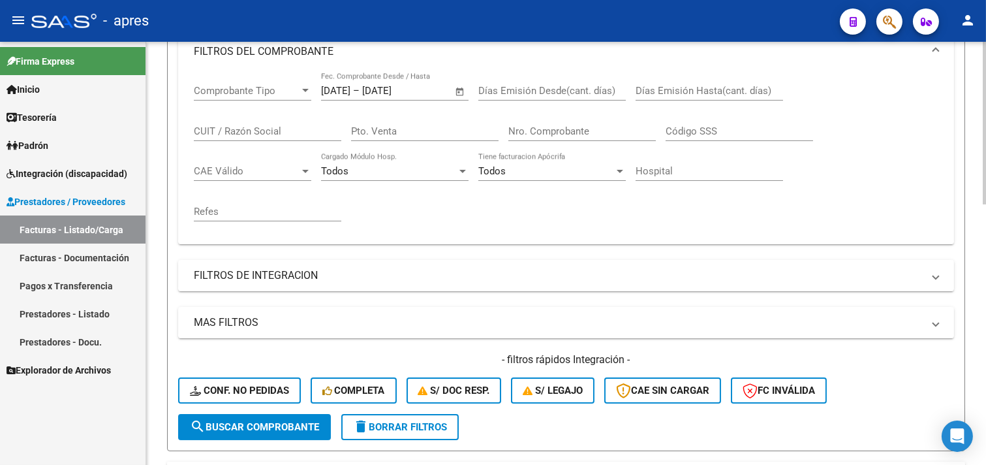
click at [270, 427] on span "search Buscar Comprobante" at bounding box center [254, 427] width 129 height 12
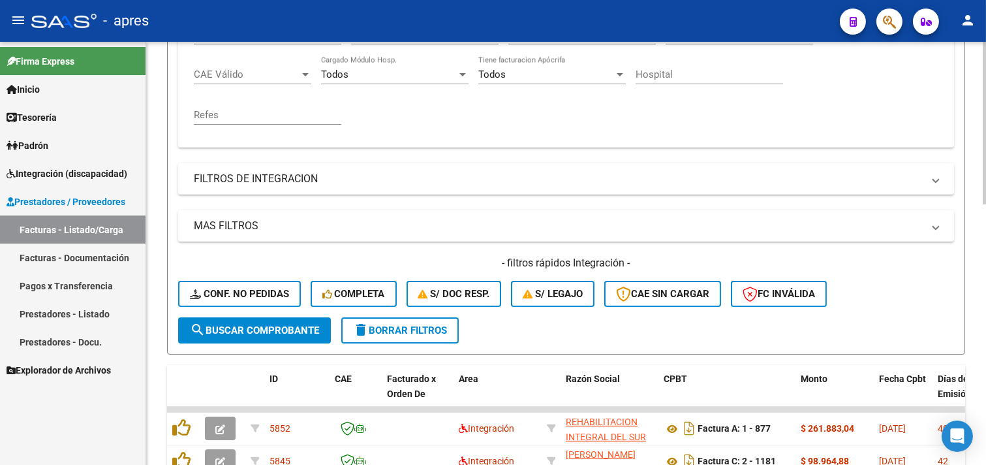
scroll to position [96, 0]
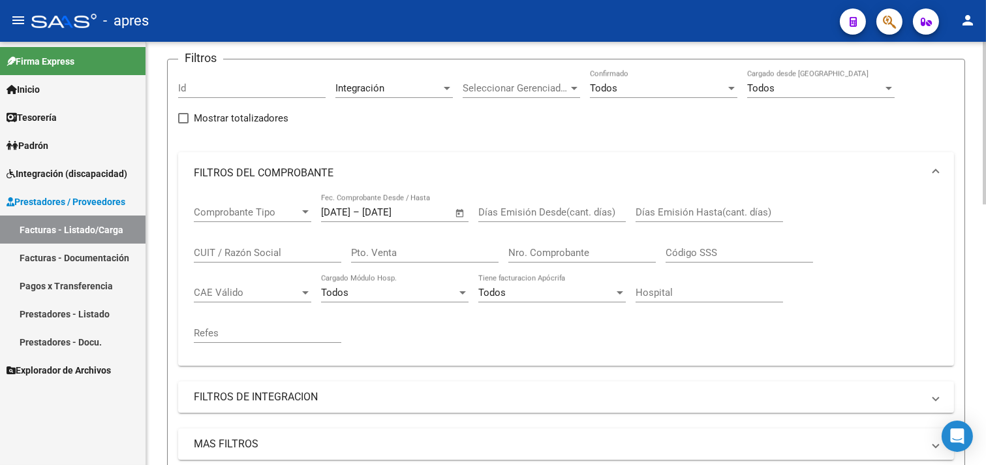
click at [462, 210] on span "Open calendar" at bounding box center [459, 212] width 31 height 31
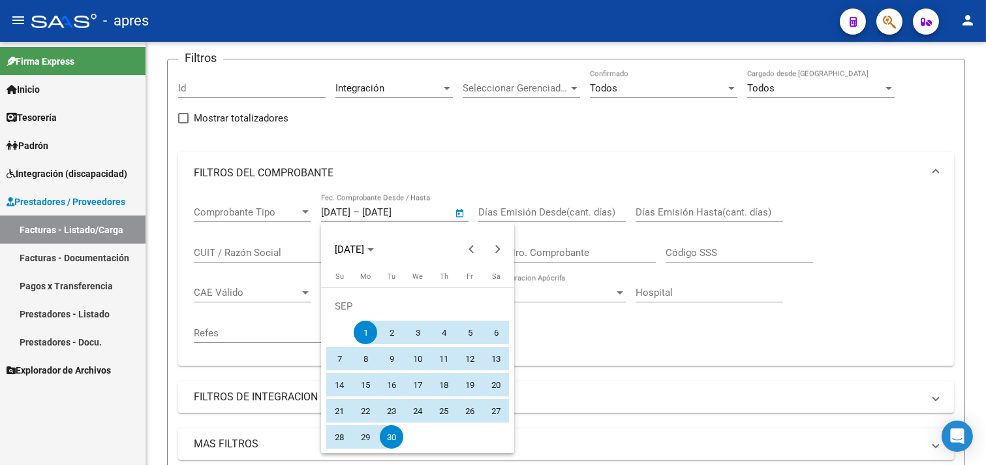
click at [670, 356] on div at bounding box center [493, 232] width 986 height 465
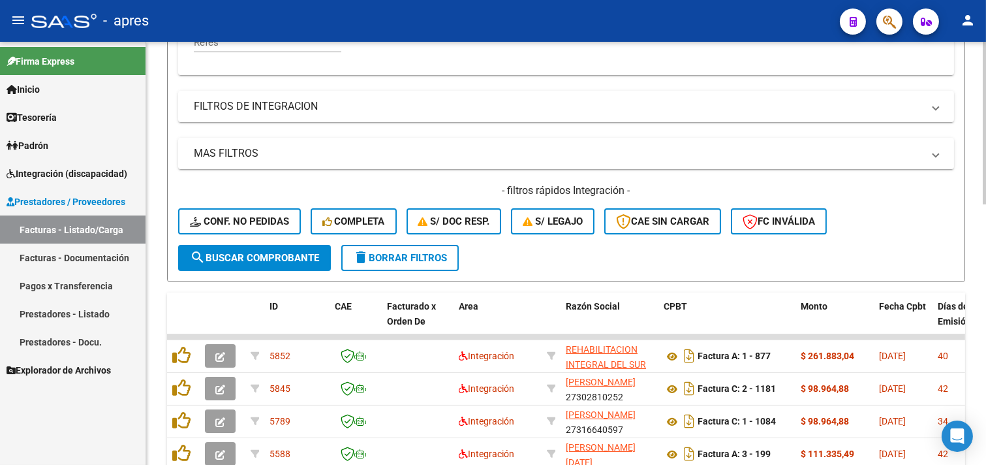
click at [427, 252] on span "delete Borrar Filtros" at bounding box center [400, 258] width 94 height 12
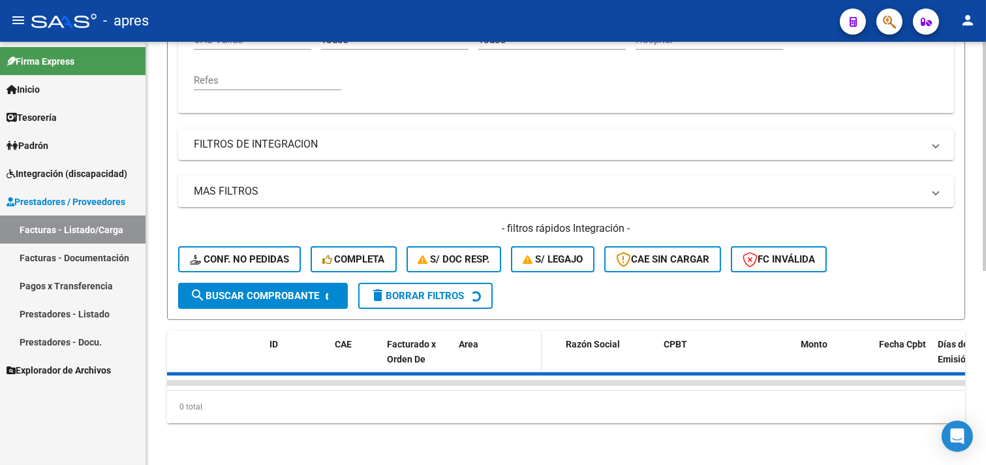
scroll to position [0, 0]
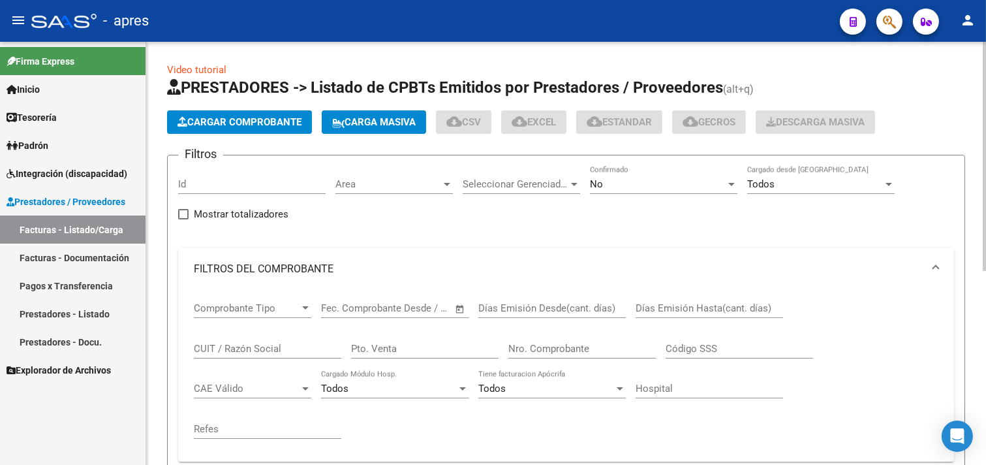
click at [562, 192] on div "Seleccionar Gerenciador Seleccionar Gerenciador" at bounding box center [521, 180] width 117 height 28
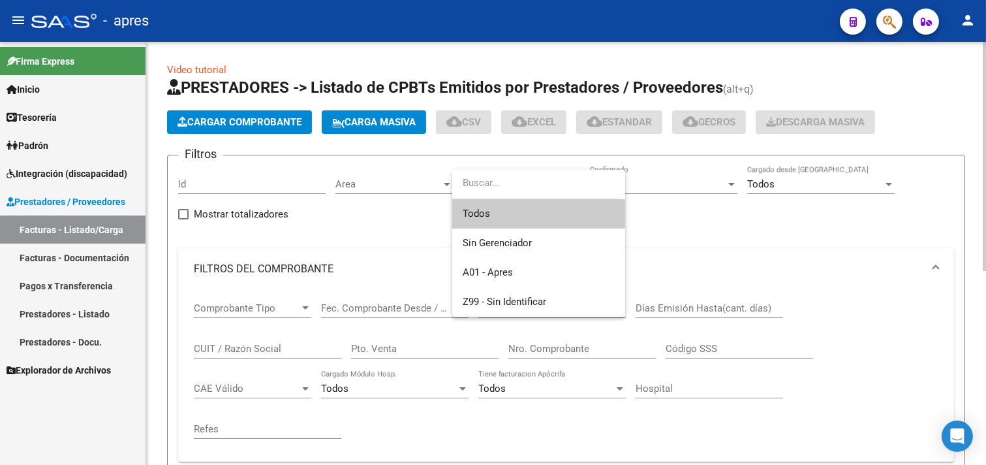
click at [368, 218] on div at bounding box center [493, 232] width 986 height 465
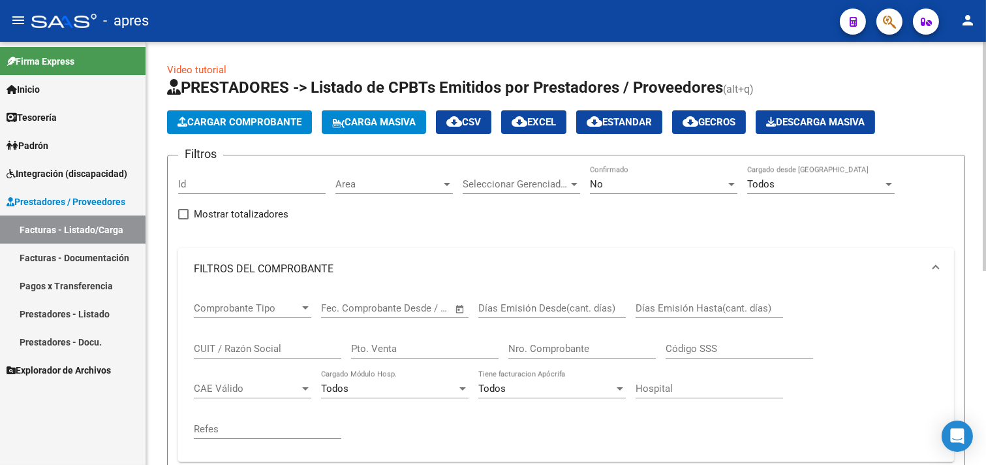
click at [375, 173] on div "Area Area" at bounding box center [393, 180] width 117 height 28
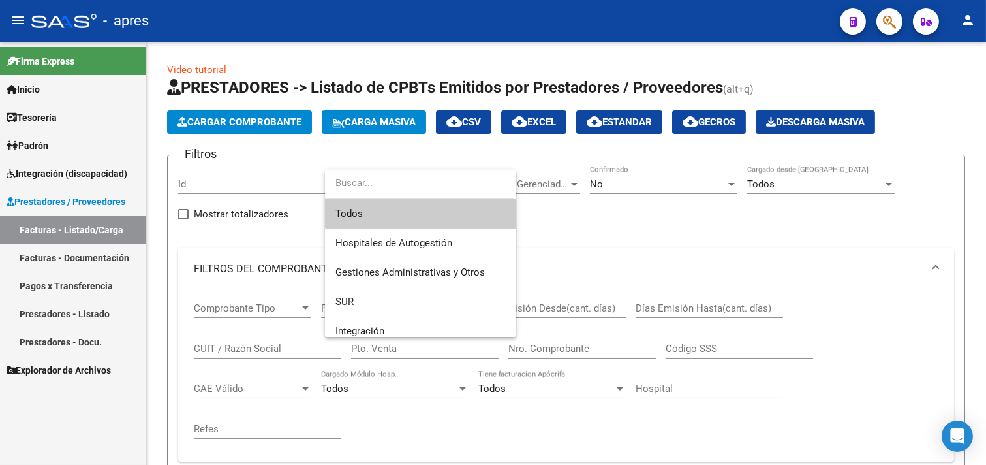
click at [368, 193] on input "dropdown search" at bounding box center [419, 182] width 189 height 29
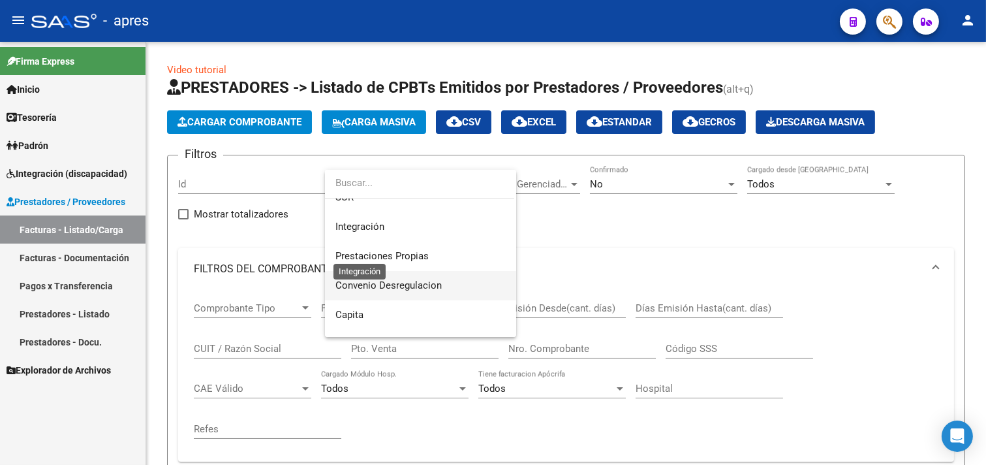
scroll to position [72, 0]
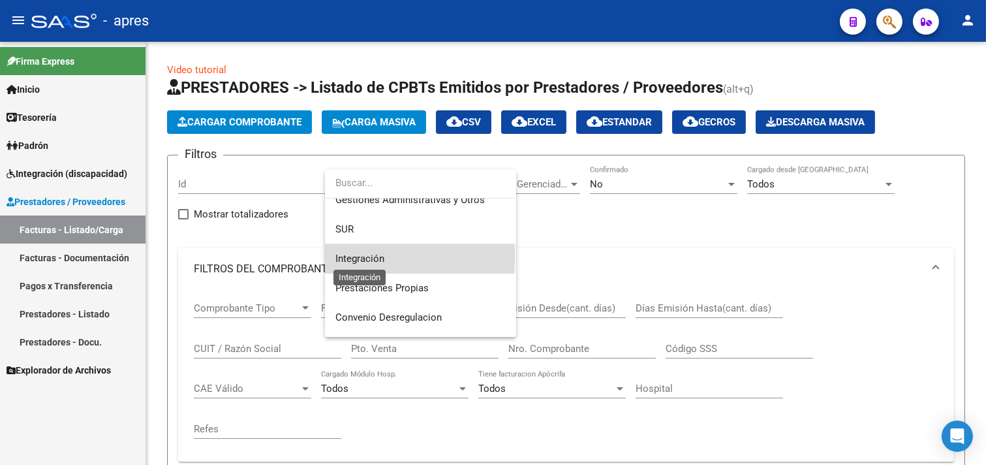
click at [367, 256] on span "Integración" at bounding box center [359, 259] width 49 height 12
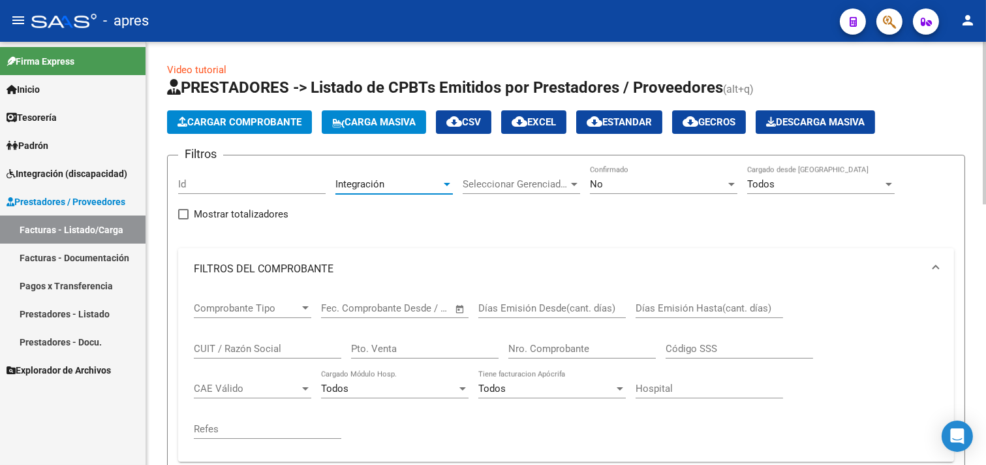
click at [655, 181] on div "No" at bounding box center [658, 184] width 136 height 12
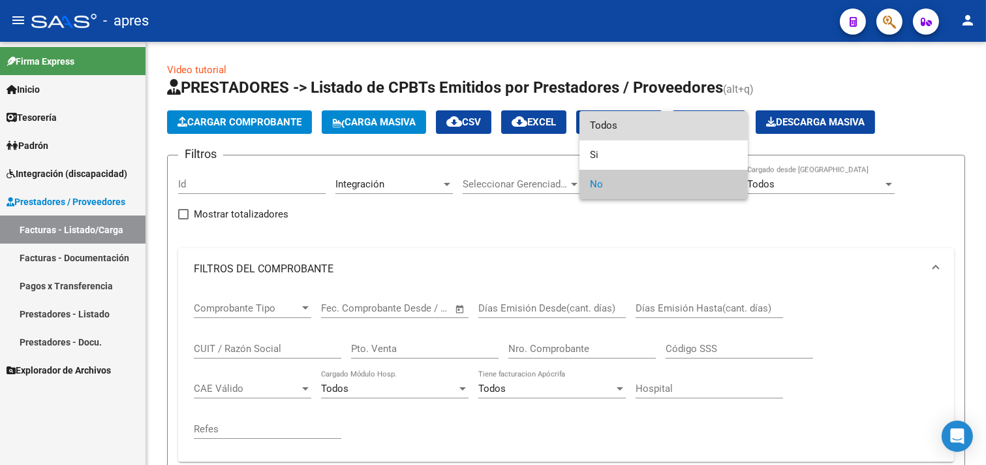
click at [635, 124] on span "Todos" at bounding box center [663, 125] width 147 height 29
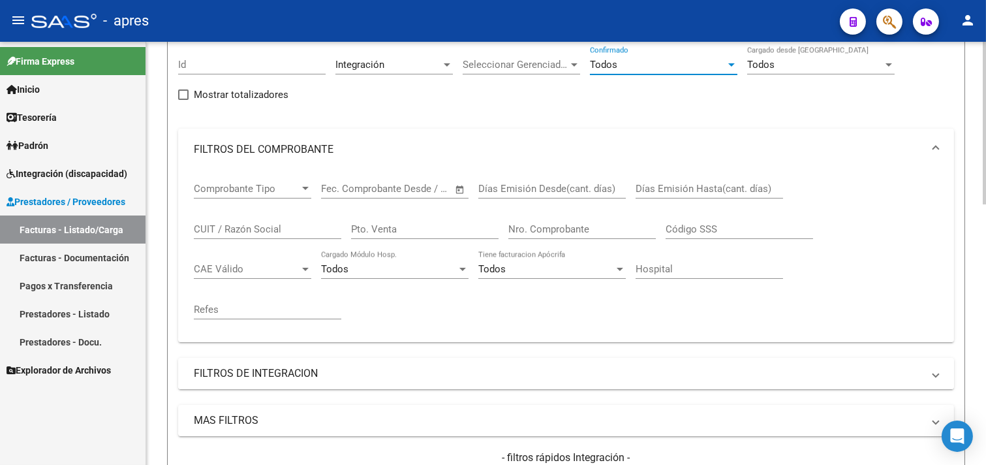
scroll to position [145, 0]
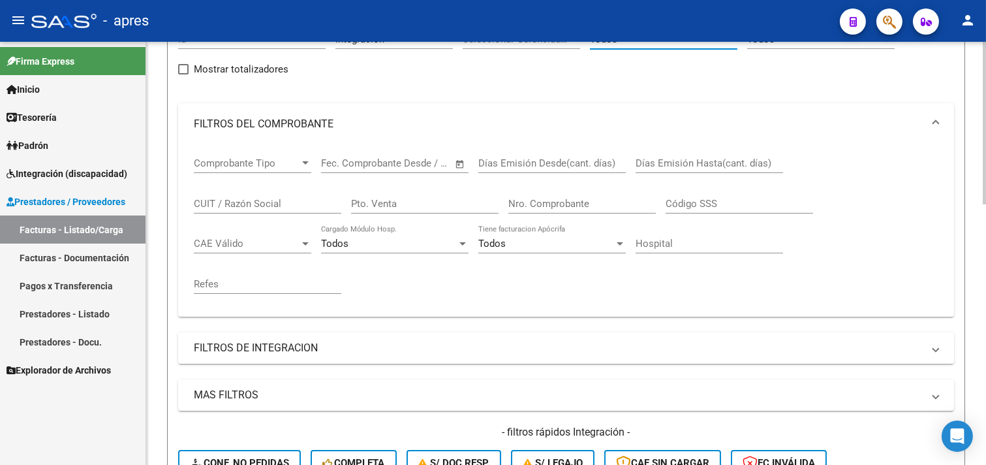
click at [350, 333] on mat-expansion-panel-header "FILTROS DE INTEGRACION" at bounding box center [566, 347] width 776 height 31
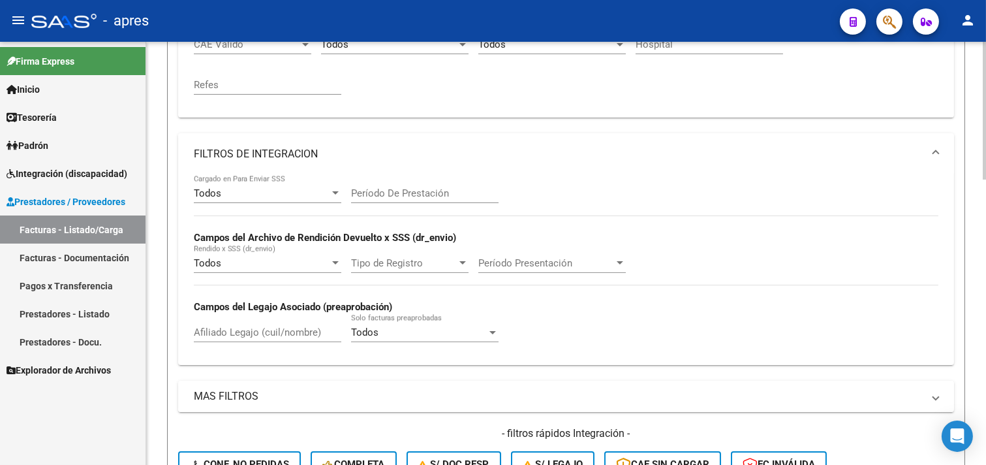
scroll to position [362, 0]
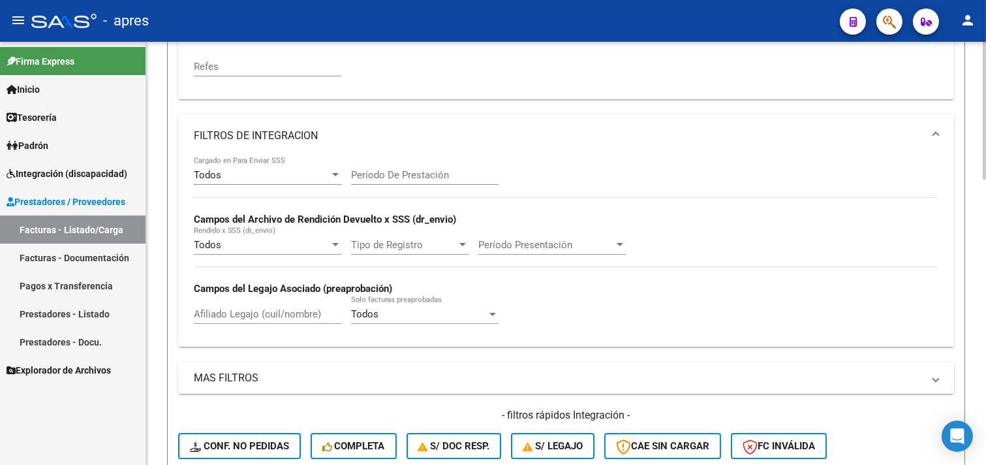
click at [511, 380] on mat-panel-title "MAS FILTROS" at bounding box center [558, 378] width 729 height 14
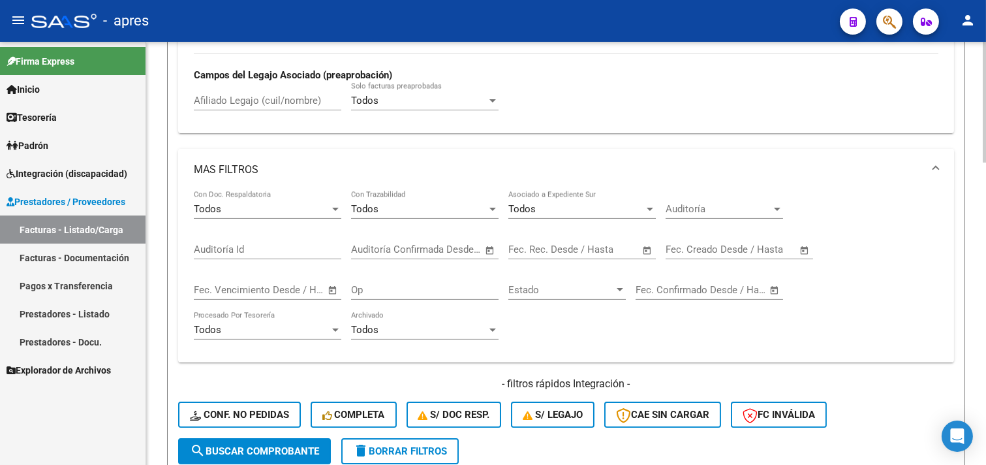
scroll to position [579, 0]
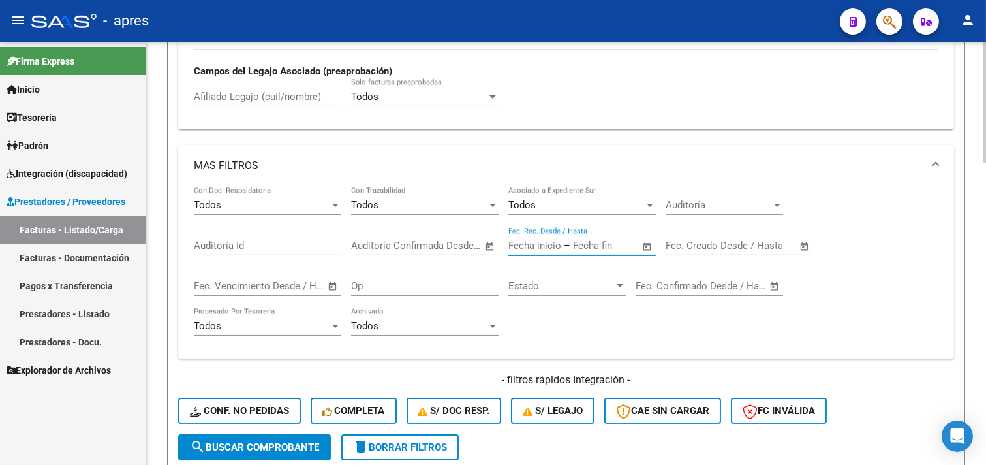
click at [622, 245] on input "text" at bounding box center [604, 245] width 63 height 12
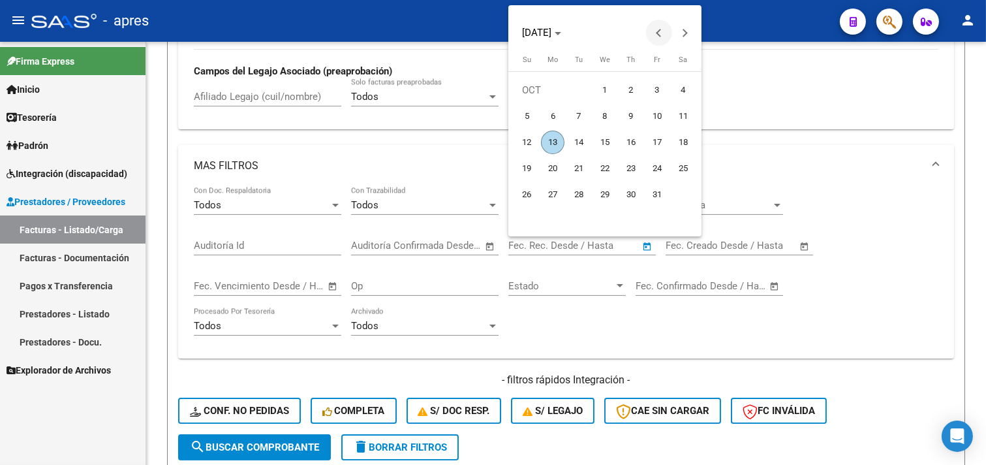
click at [657, 30] on button "Previous month" at bounding box center [659, 33] width 26 height 26
click at [559, 112] on span "1" at bounding box center [552, 115] width 23 height 23
type input "01/09/2025"
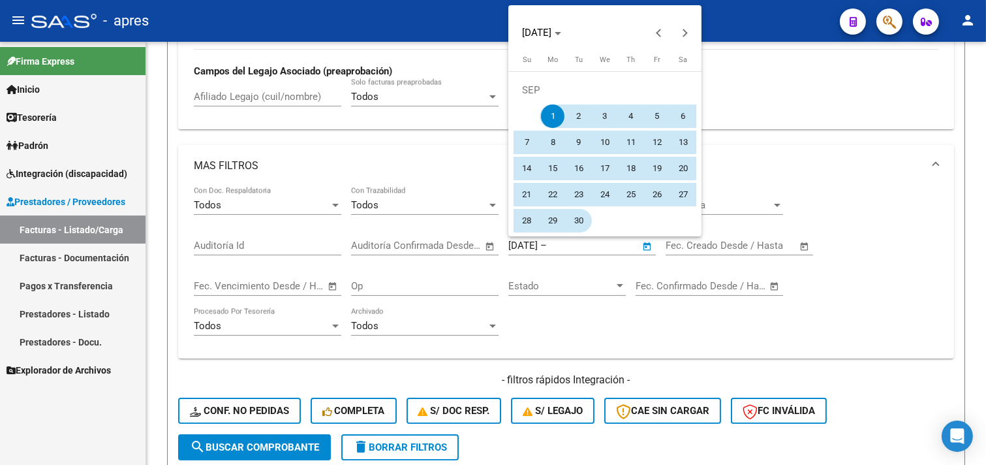
click at [577, 213] on span "30" at bounding box center [578, 220] width 23 height 23
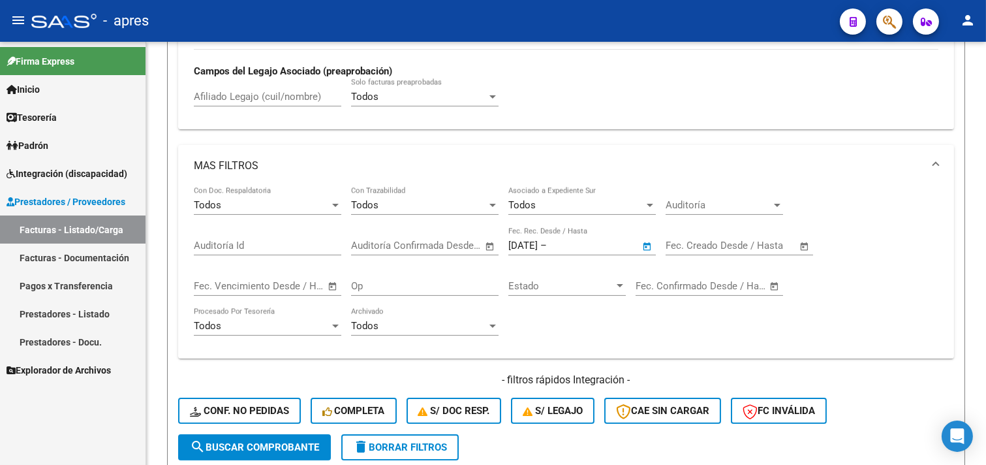
type input "30/09/2025"
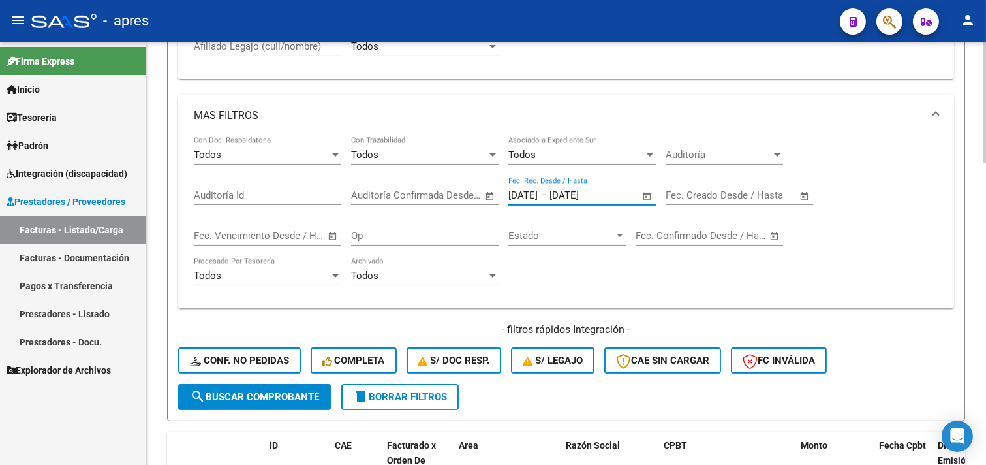
scroll to position [653, 0]
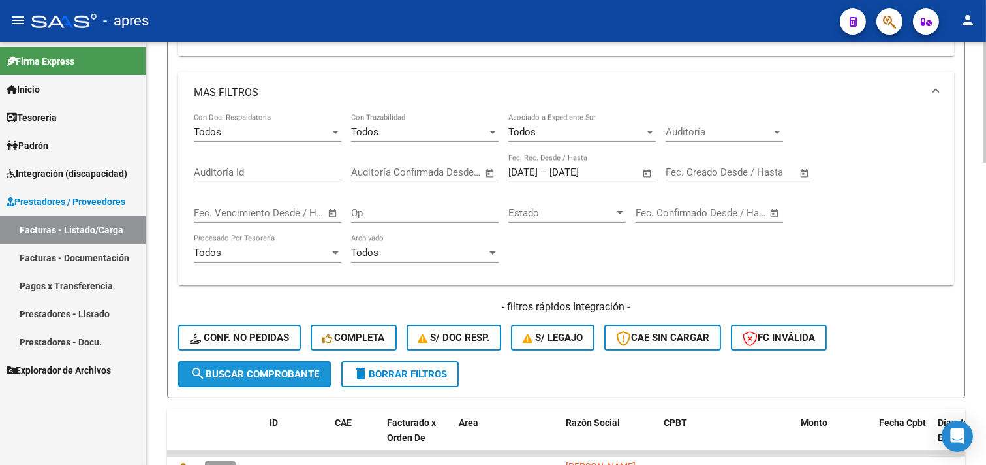
click at [289, 382] on button "search Buscar Comprobante" at bounding box center [254, 374] width 153 height 26
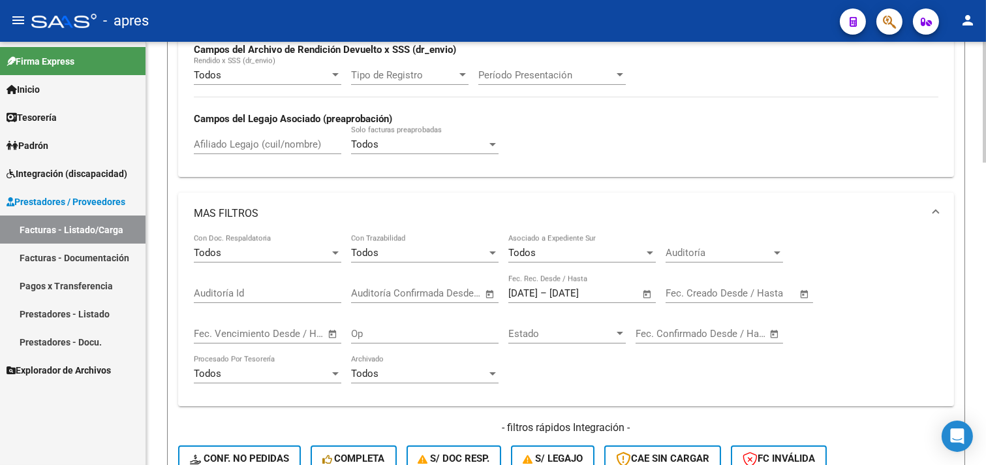
scroll to position [625, 0]
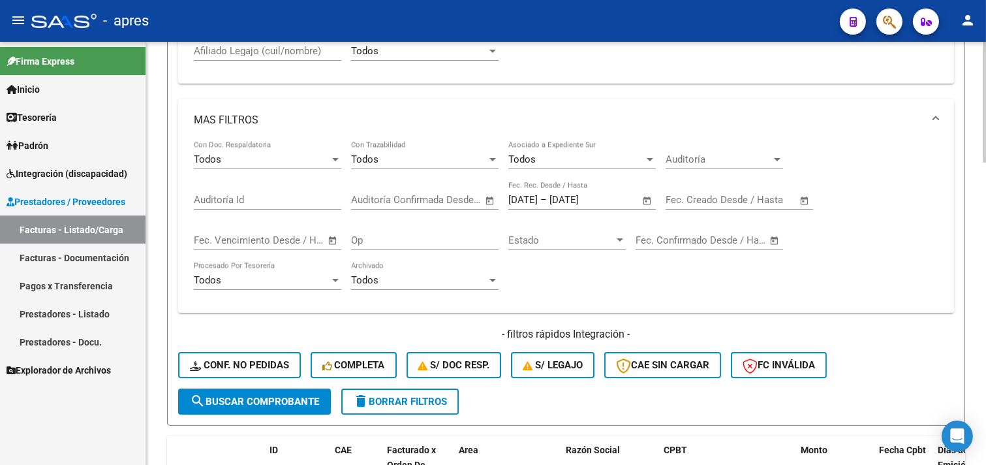
click at [433, 409] on button "delete Borrar Filtros" at bounding box center [399, 401] width 117 height 26
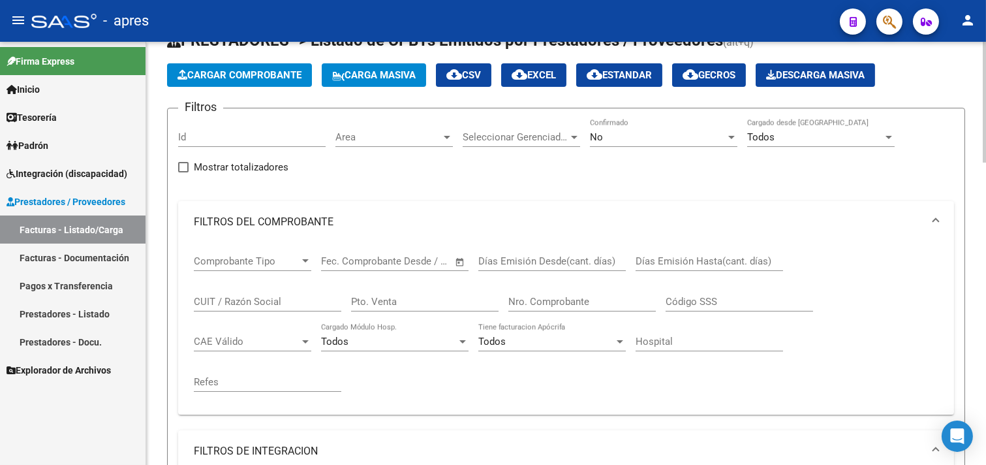
scroll to position [46, 0]
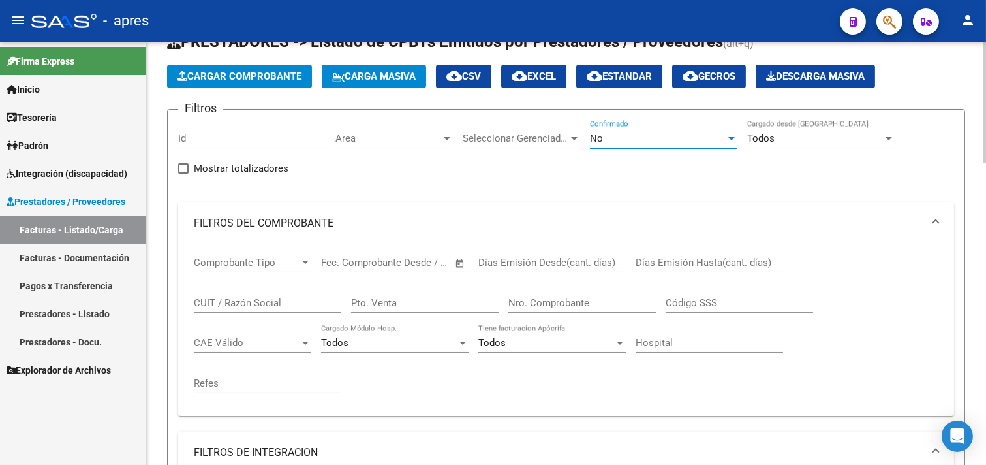
click at [611, 144] on div "No" at bounding box center [658, 138] width 136 height 12
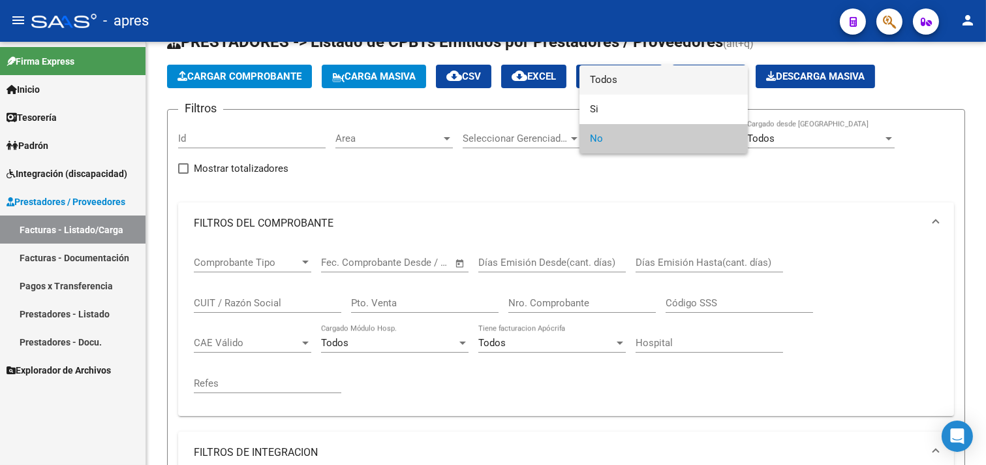
click at [623, 87] on span "Todos" at bounding box center [663, 79] width 147 height 29
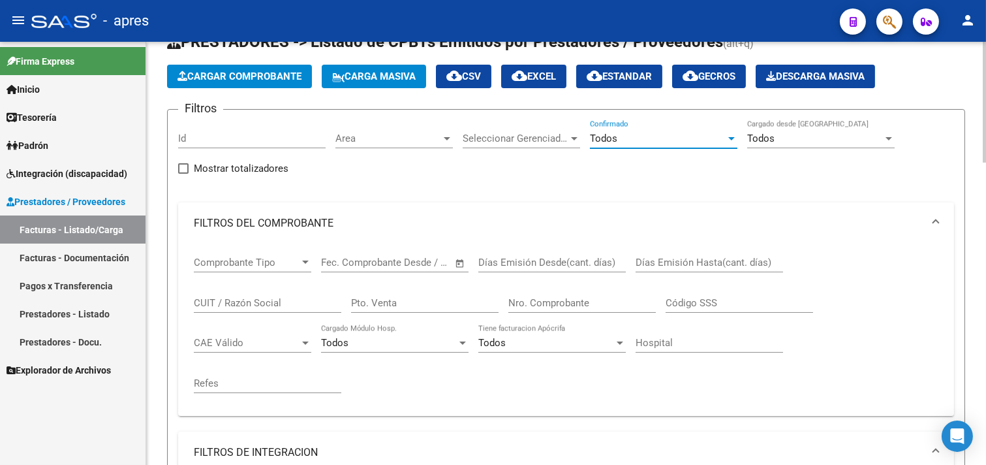
click at [415, 128] on div "Area Area" at bounding box center [393, 134] width 117 height 28
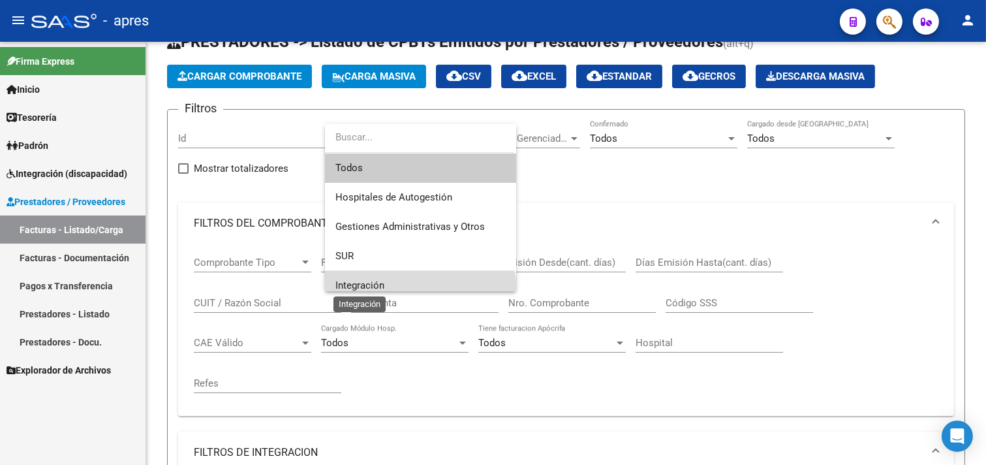
click at [370, 279] on span "Integración" at bounding box center [359, 285] width 49 height 12
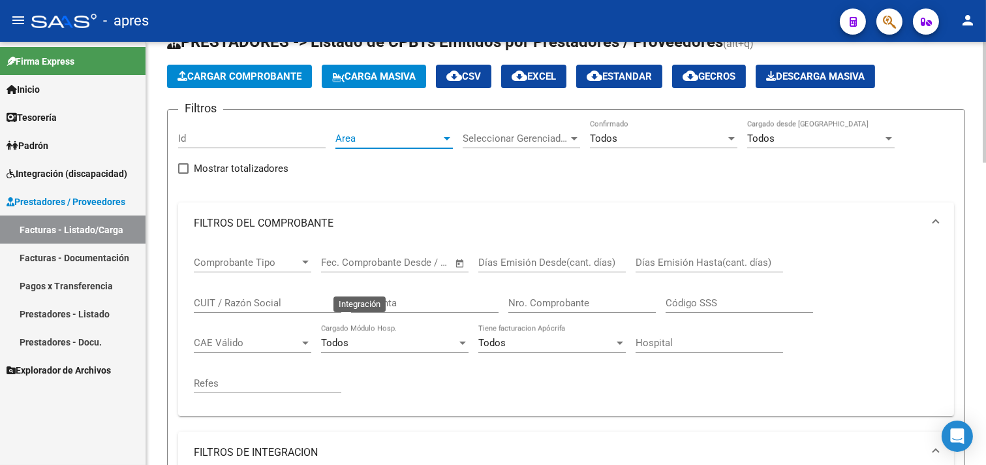
scroll to position [9, 0]
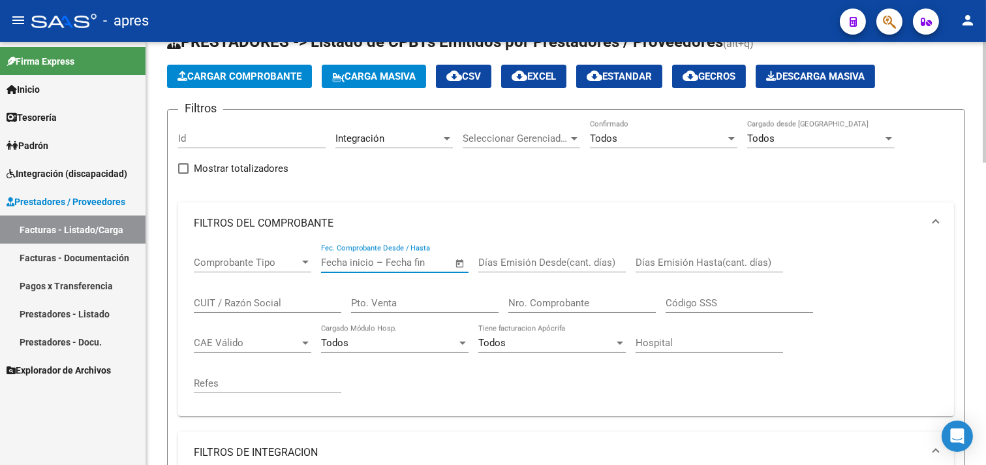
click at [393, 265] on input "text" at bounding box center [417, 262] width 63 height 12
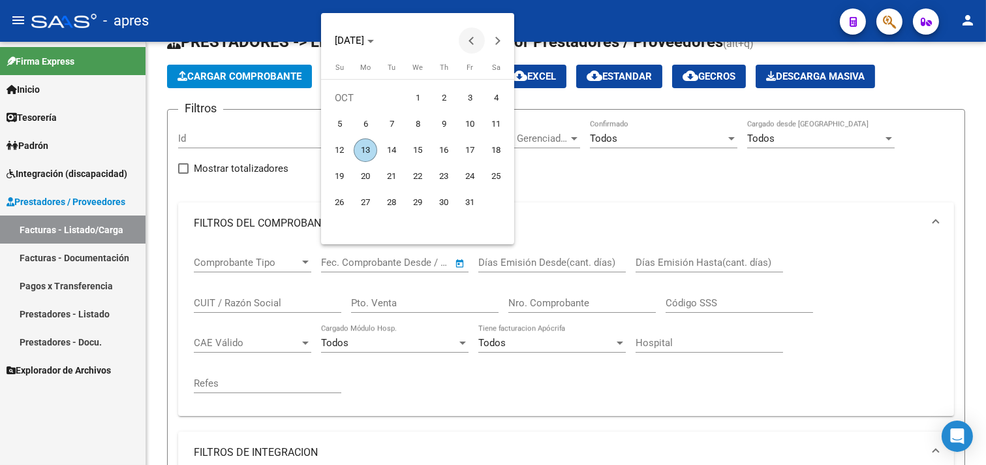
click at [471, 35] on span "Previous month" at bounding box center [472, 40] width 26 height 26
click at [365, 125] on span "1" at bounding box center [365, 123] width 23 height 23
type input "01/09/2025"
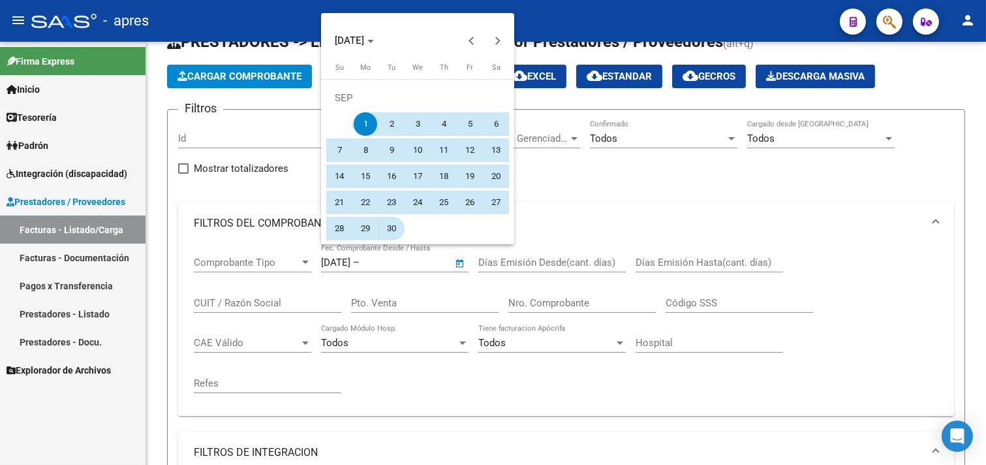
click at [396, 229] on span "30" at bounding box center [391, 228] width 23 height 23
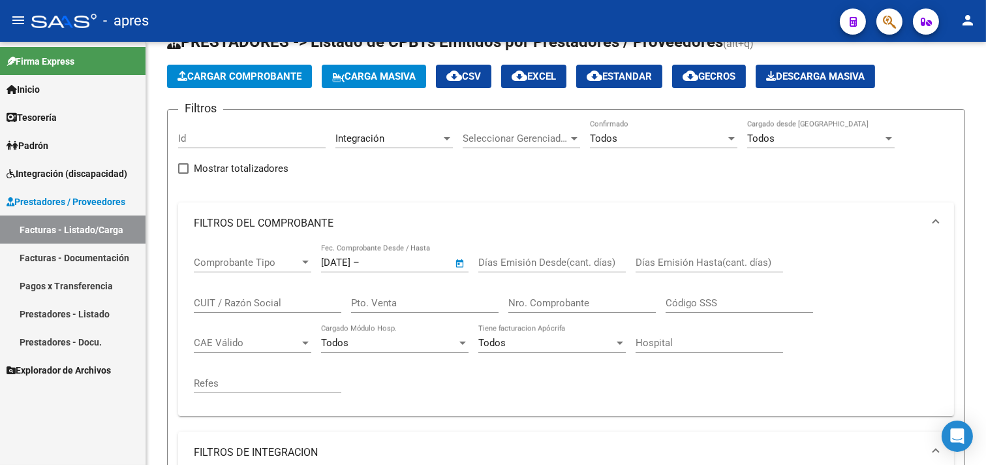
type input "30/09/2025"
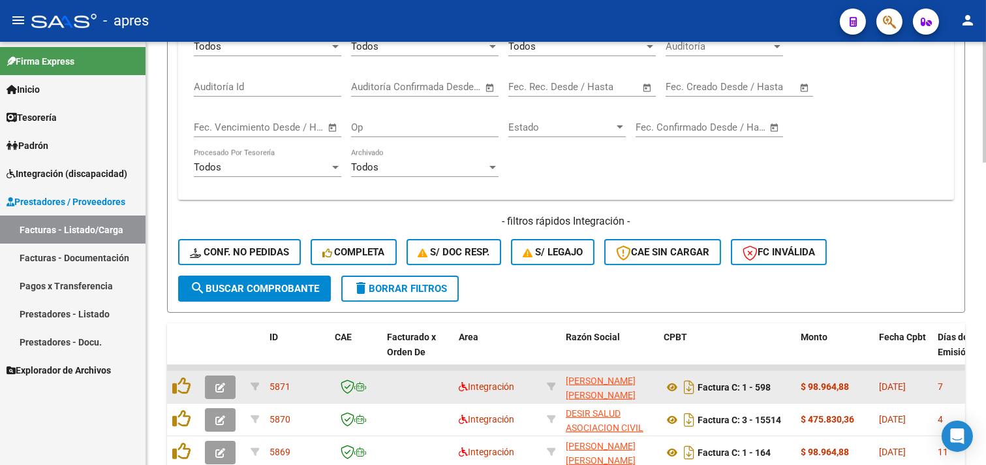
scroll to position [771, 0]
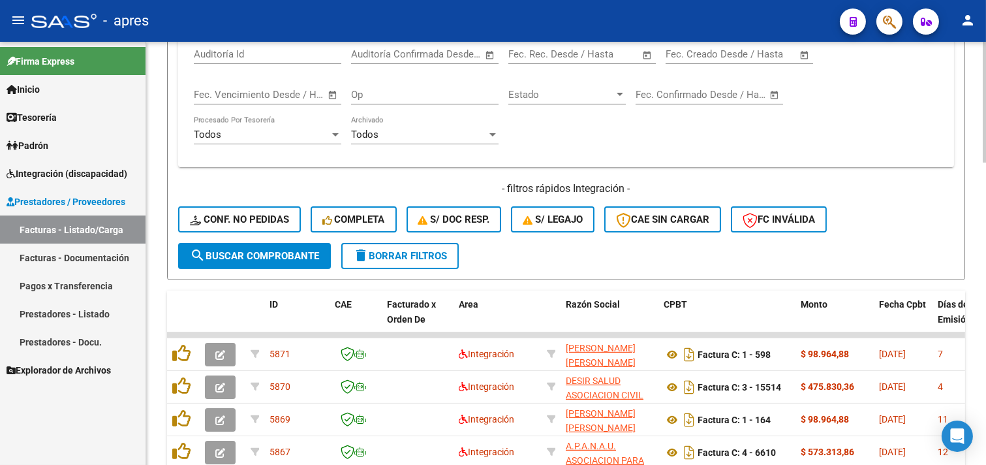
click at [266, 266] on button "search Buscar Comprobante" at bounding box center [254, 256] width 153 height 26
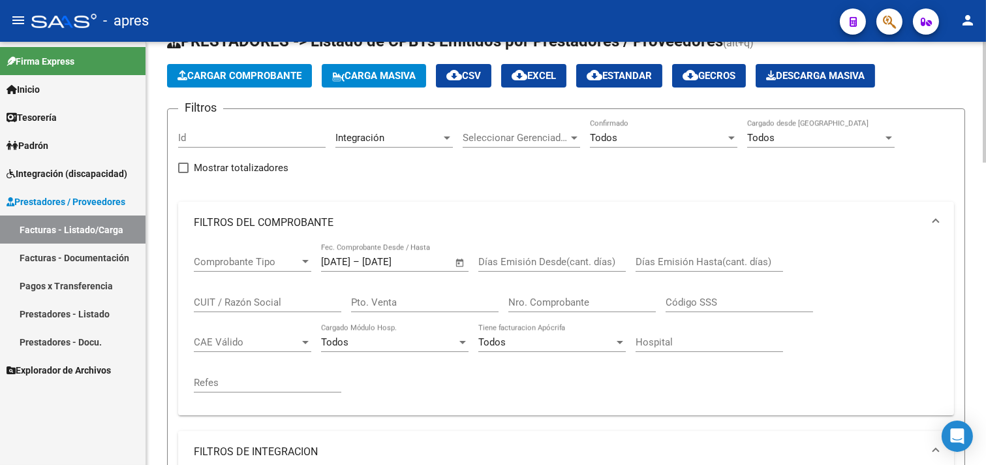
scroll to position [0, 0]
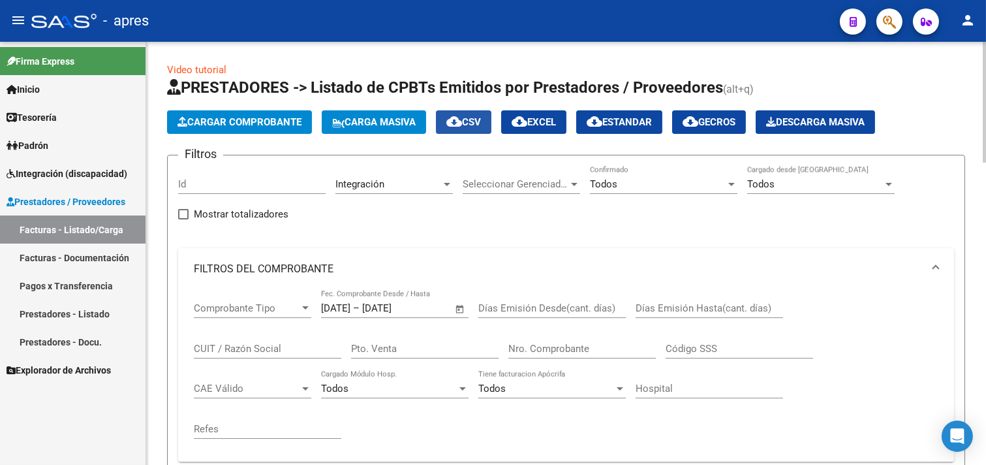
click at [472, 119] on span "cloud_download CSV" at bounding box center [463, 122] width 35 height 12
